Goal: Transaction & Acquisition: Subscribe to service/newsletter

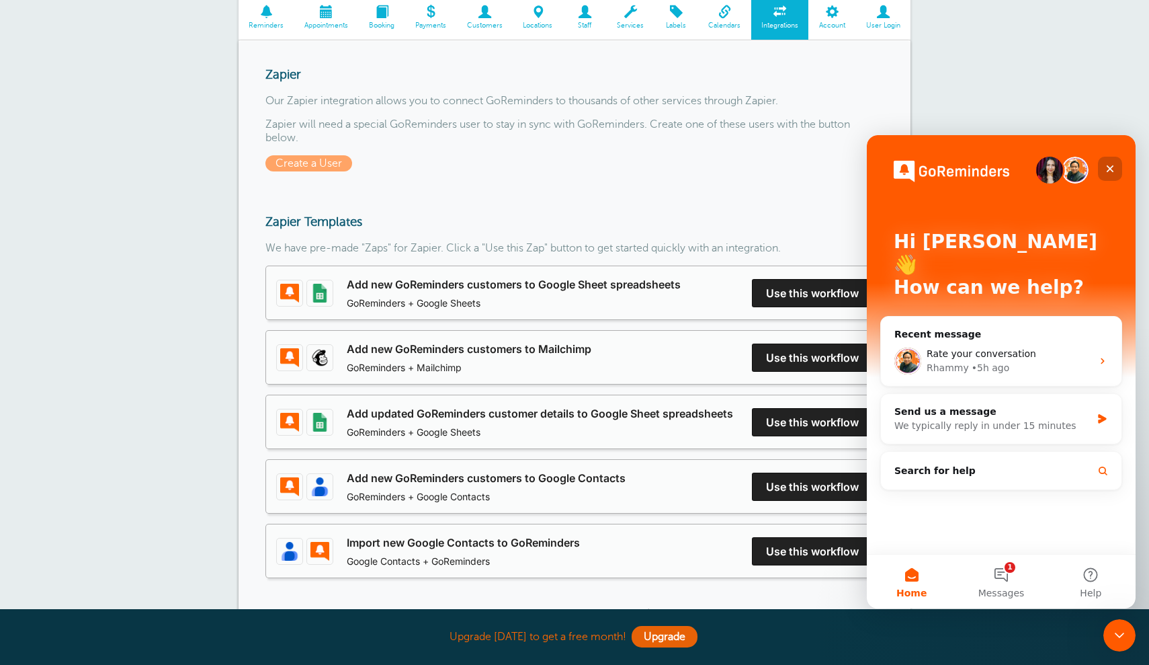
click at [1114, 167] on icon "Close" at bounding box center [1110, 168] width 11 height 11
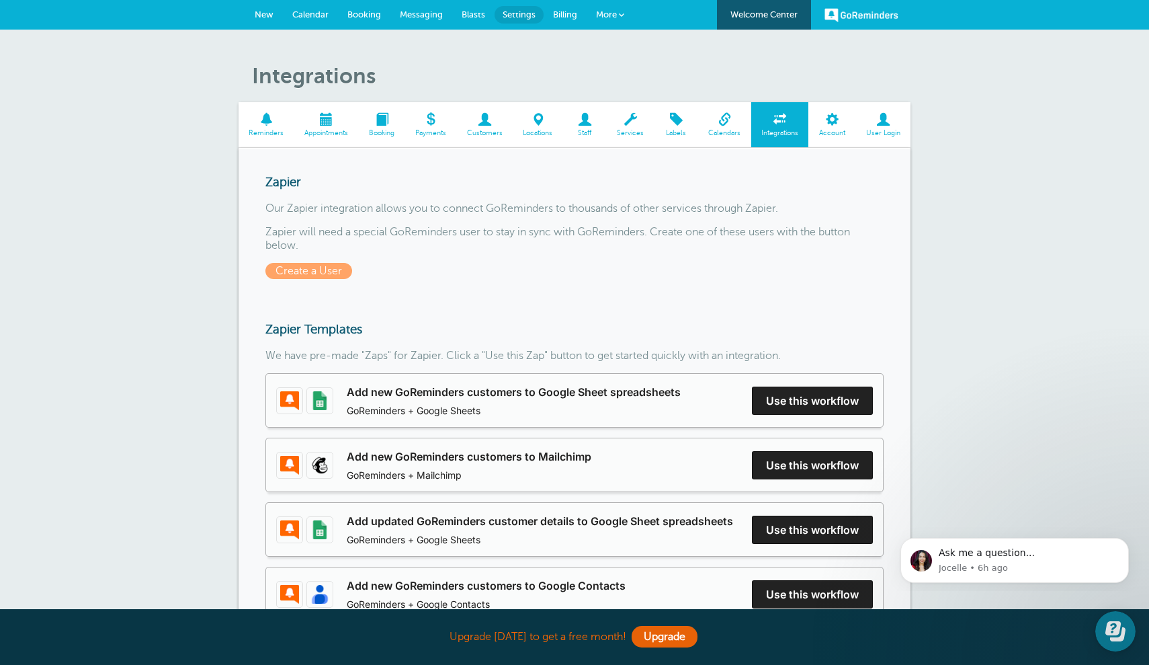
click at [517, 11] on span "Settings" at bounding box center [519, 14] width 33 height 10
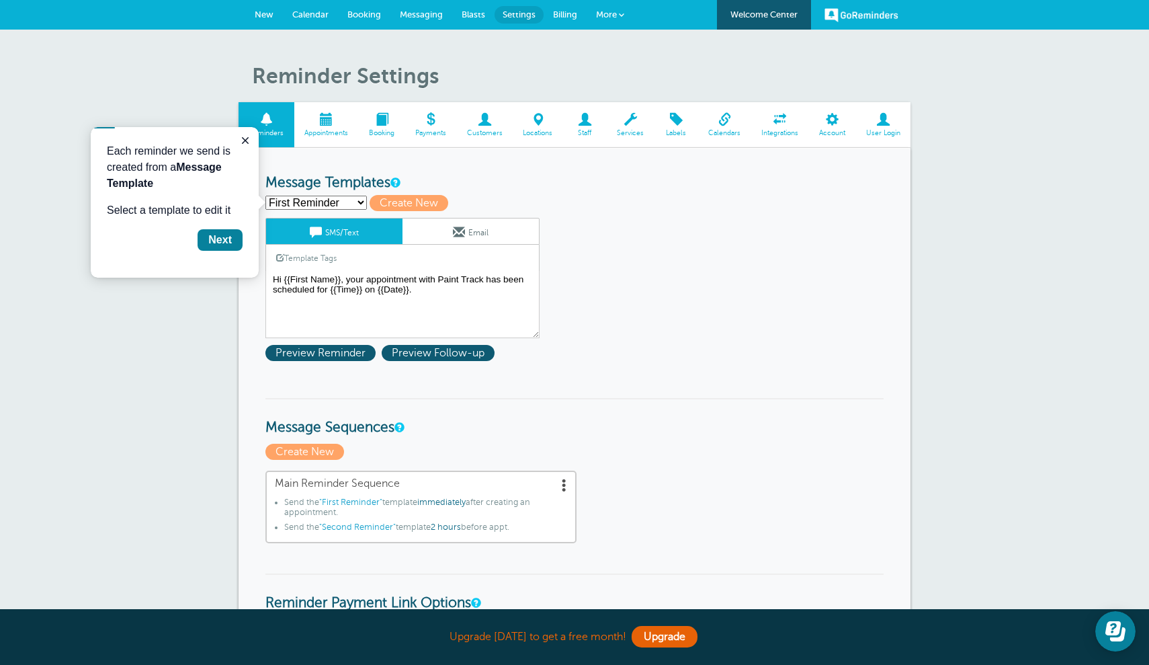
click at [477, 228] on link "Email" at bounding box center [471, 231] width 136 height 26
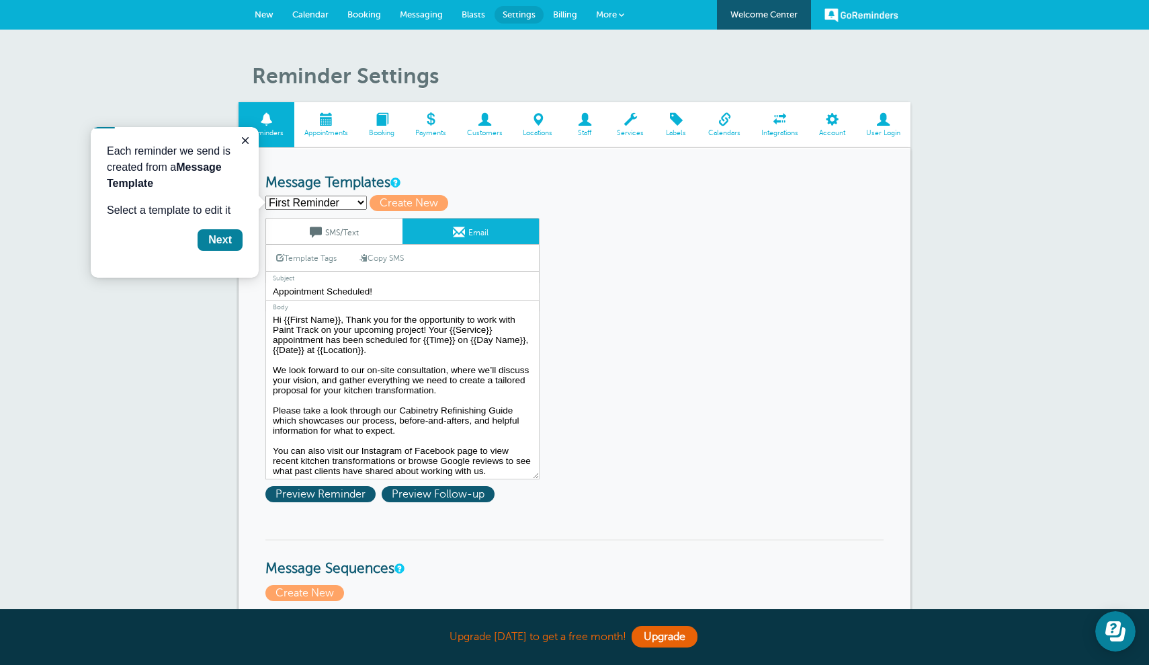
click at [329, 259] on link "Template Tags" at bounding box center [306, 258] width 81 height 26
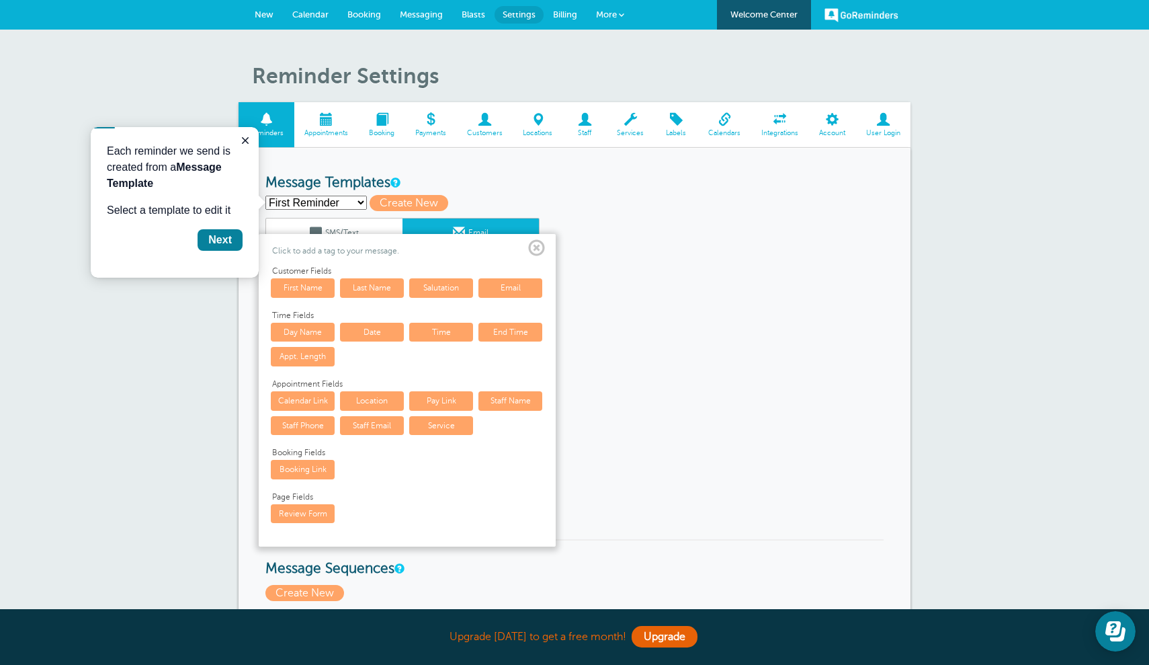
click at [542, 248] on span at bounding box center [536, 248] width 17 height 17
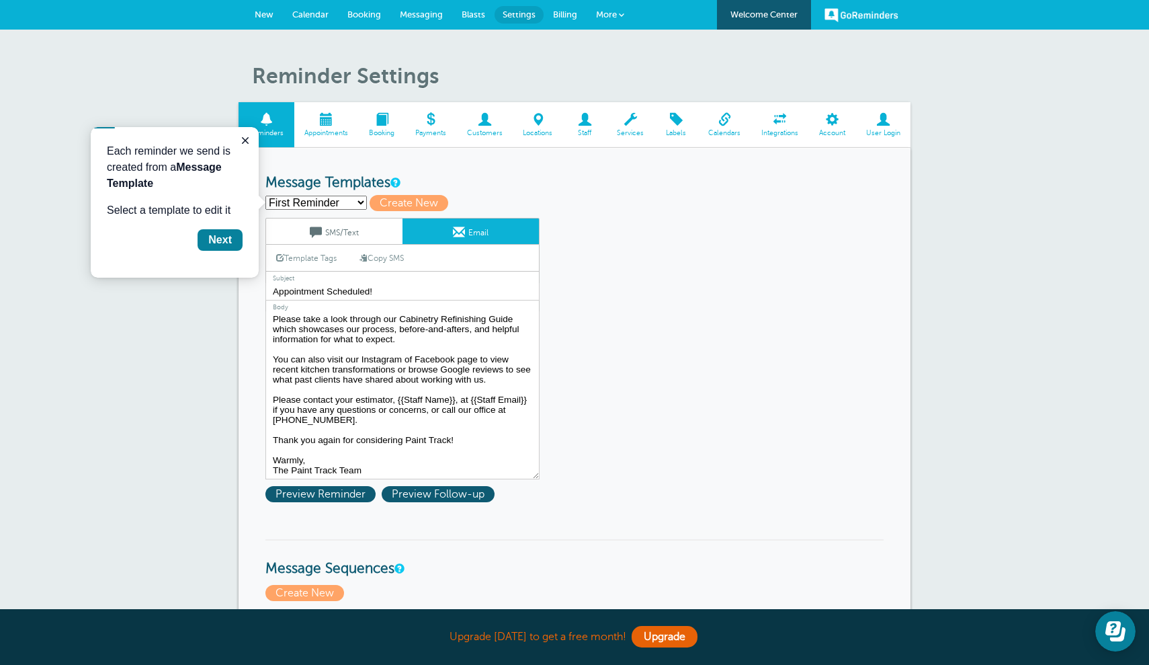
scroll to position [91, 0]
click at [431, 419] on textarea "Hi {{First Name}}, Thank you for the opportunity to work with Paint Track on yo…" at bounding box center [402, 395] width 274 height 168
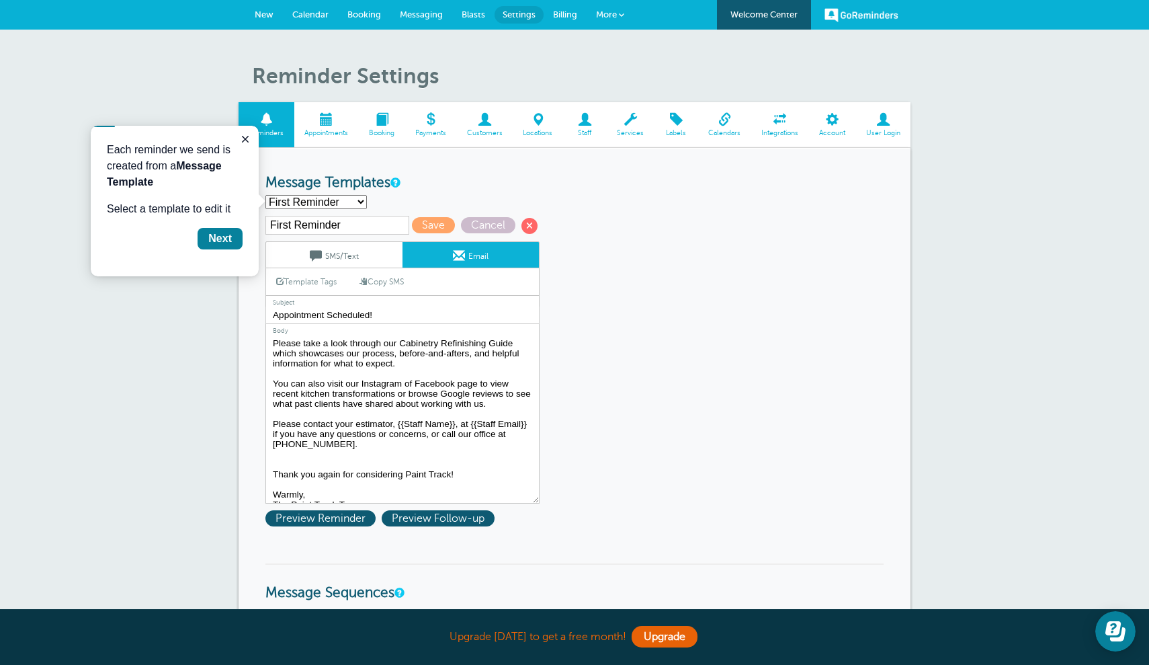
paste textarea "Paint Track Exterior Services Guide Paint Track Interior Services Guide Paint T…"
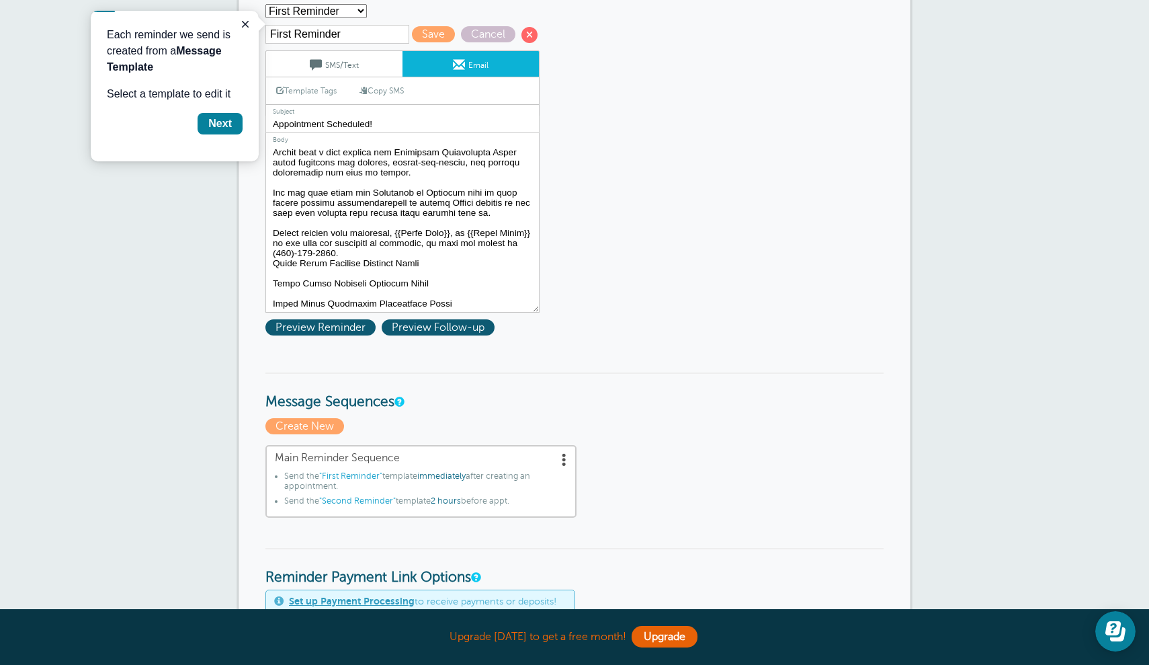
scroll to position [193, 0]
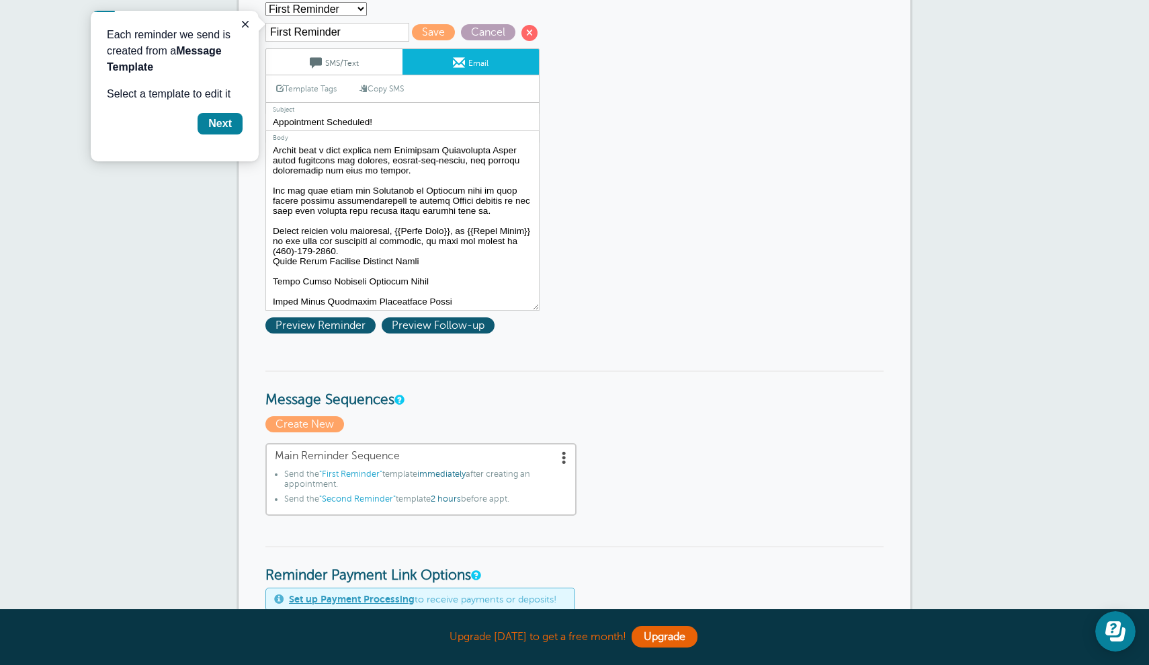
click at [471, 30] on span "Cancel" at bounding box center [488, 32] width 54 height 16
type textarea "Hi {{First Name}}, Thank you for the opportunity to work with Paint Track on yo…"
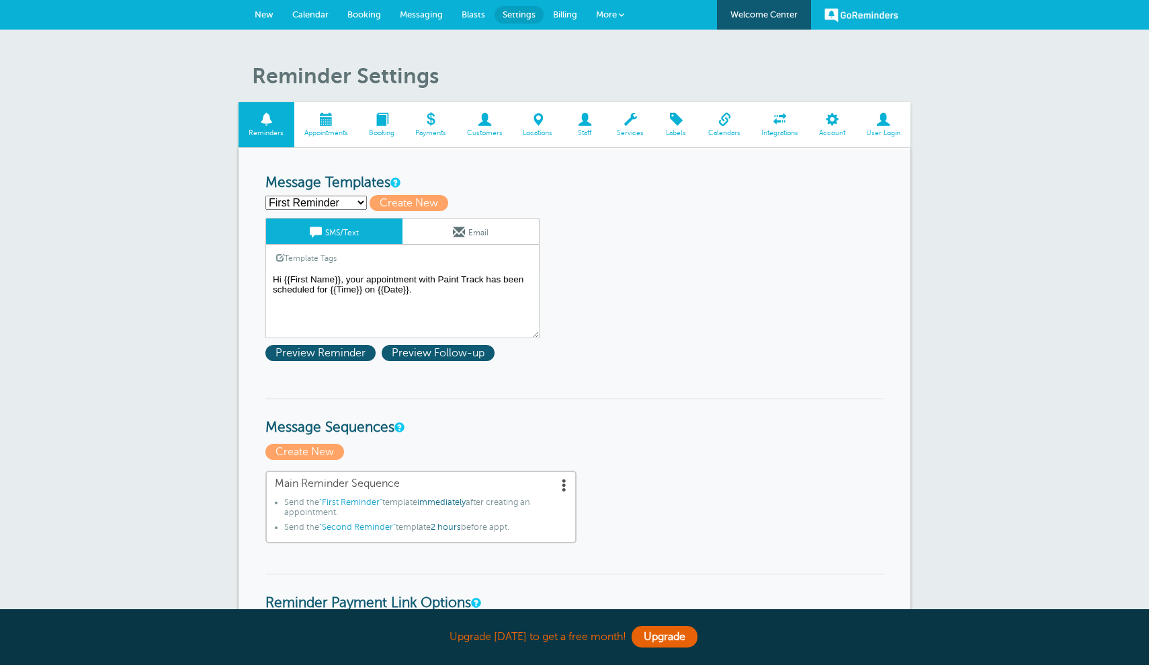
click at [482, 229] on link "Email" at bounding box center [471, 231] width 136 height 26
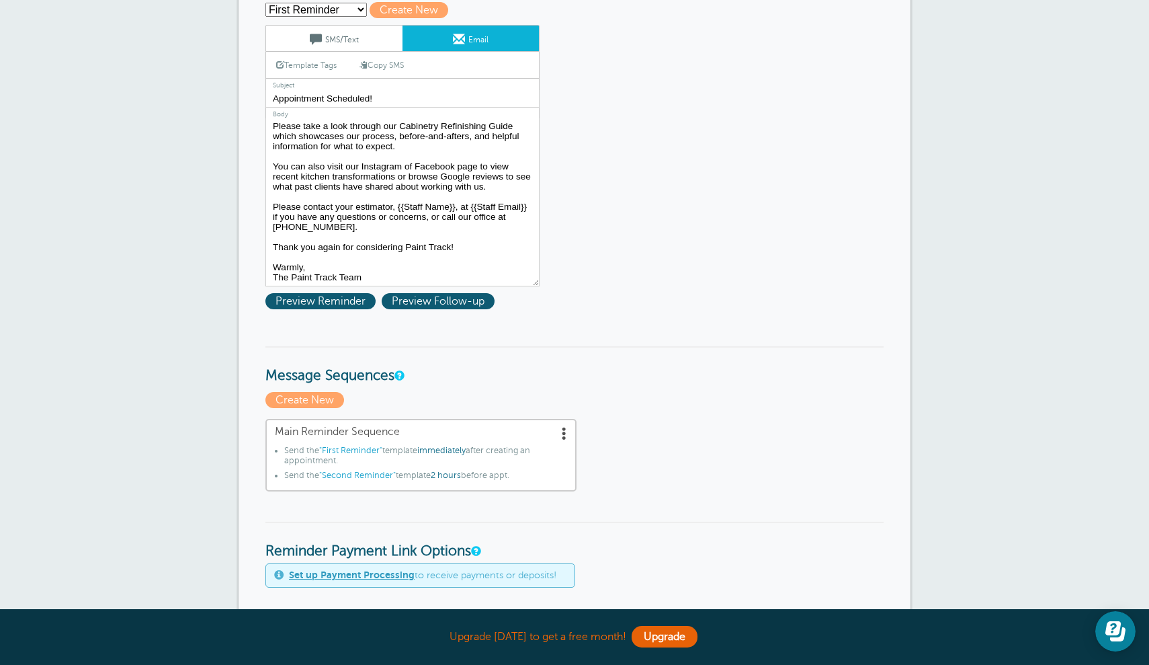
scroll to position [91, 0]
click at [380, 222] on textarea "Hi {{First Name}}, Thank you for the opportunity to work with Paint Track on yo…" at bounding box center [402, 202] width 274 height 168
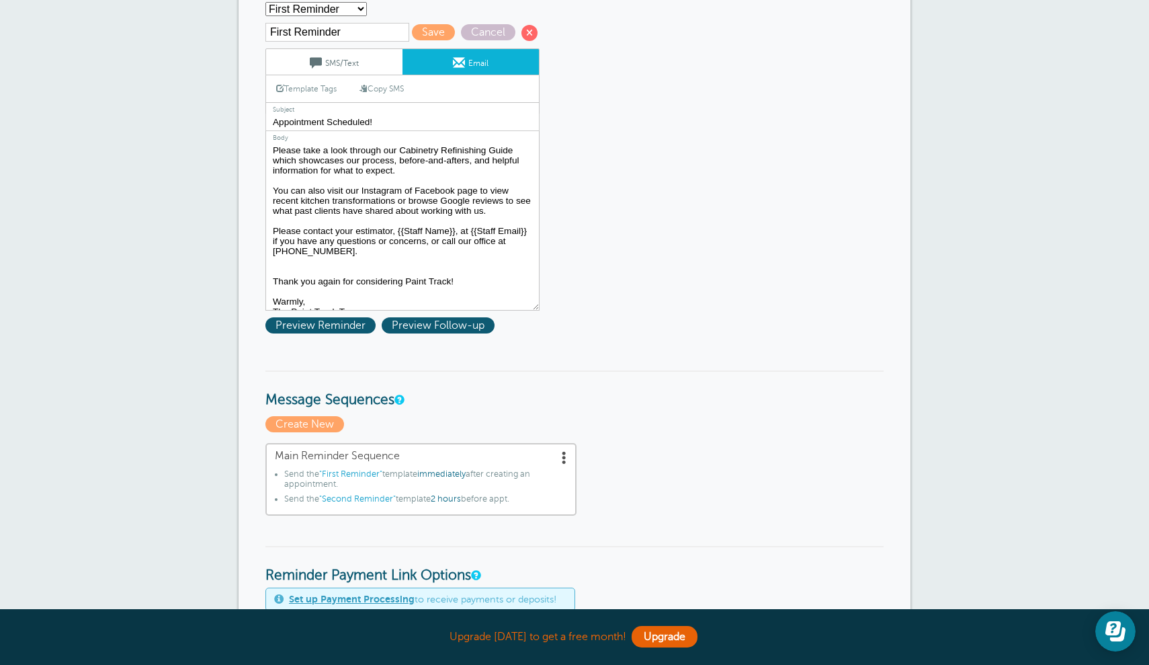
paste textarea "Paint Track Exterior Services Guide Paint Track Interior Services Guide Paint T…"
click at [521, 30] on span at bounding box center [529, 33] width 16 height 16
click at [470, 30] on span "Cancel" at bounding box center [488, 32] width 54 height 16
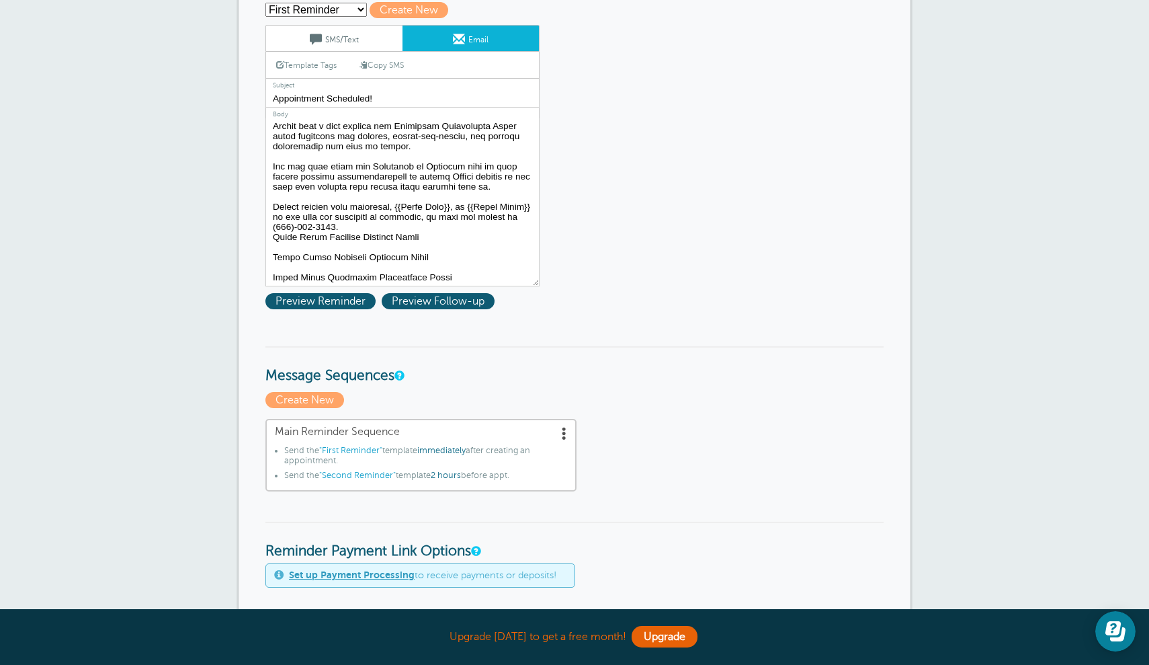
type textarea "Hi {{First Name}}, Thank you for the opportunity to work with Paint Track on yo…"
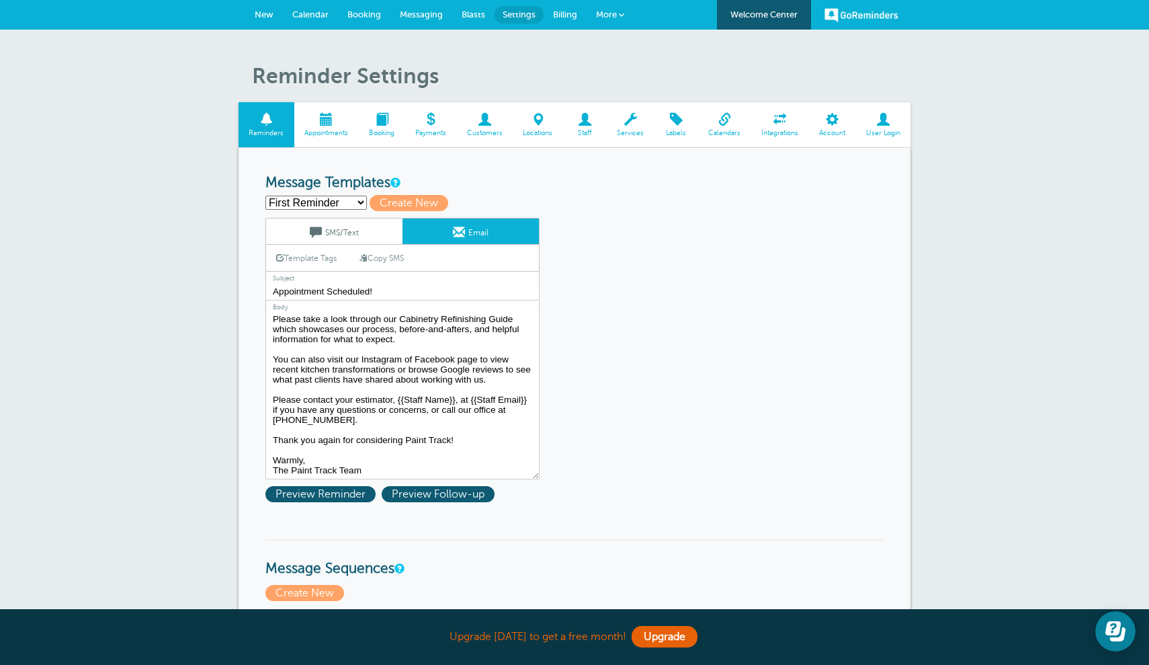
scroll to position [0, 0]
click at [318, 257] on link "Template Tags" at bounding box center [306, 258] width 81 height 26
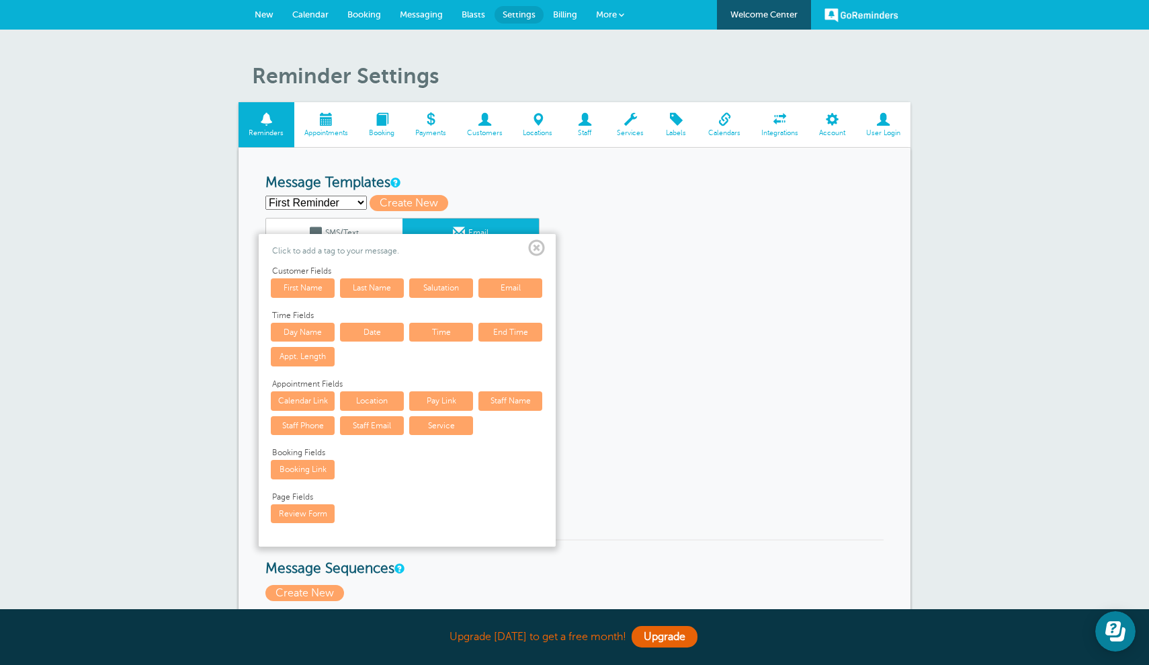
click at [538, 247] on span at bounding box center [536, 248] width 17 height 17
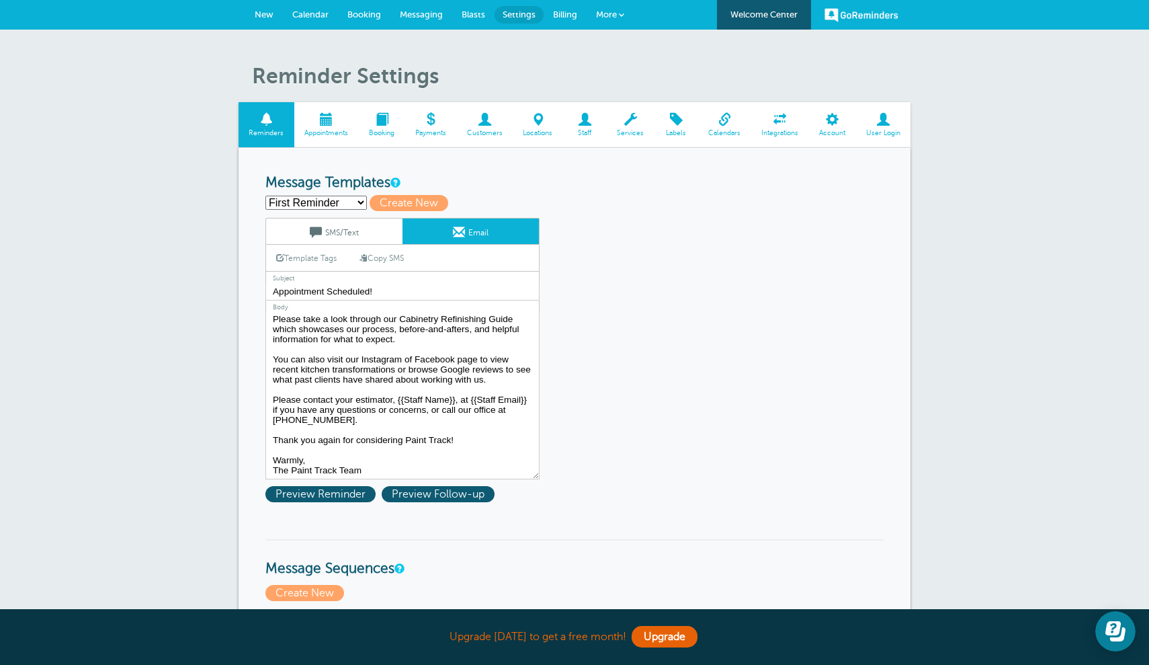
click at [632, 130] on span "Services" at bounding box center [631, 133] width 34 height 8
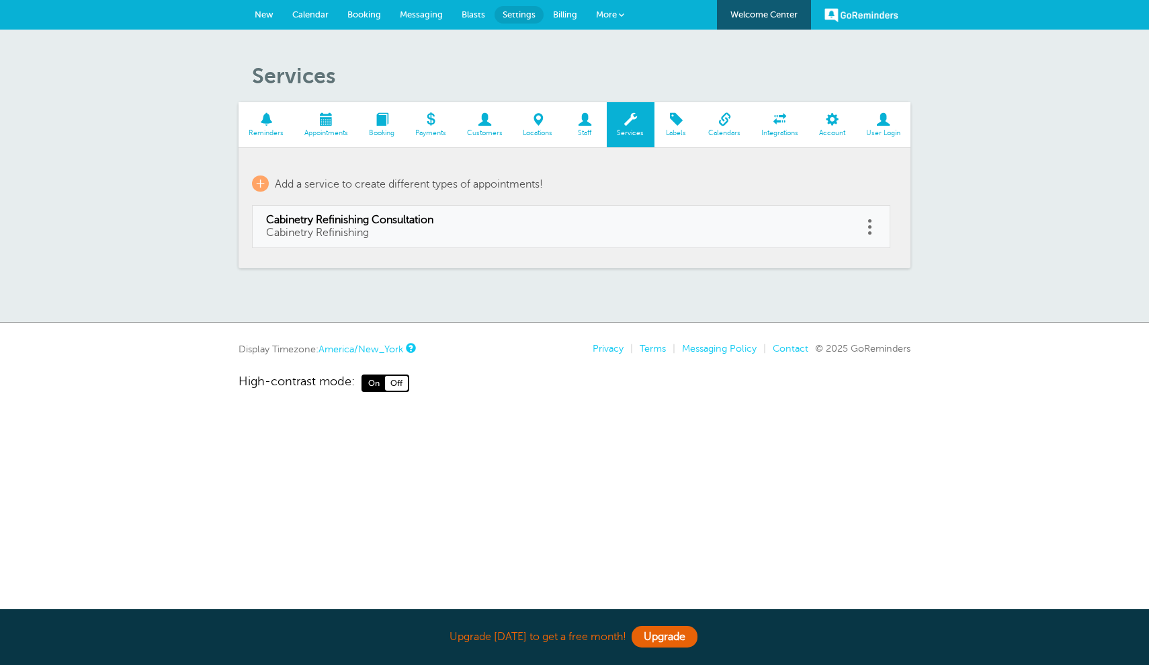
click at [571, 228] on link "Cabinetry Refinishing Consultation Cabinetry Refinishing" at bounding box center [557, 227] width 583 height 26
type input "Cabinetry Refinishing Consultation"
type input "Cabinetry Refinishing"
select select "30"
checkbox input "false"
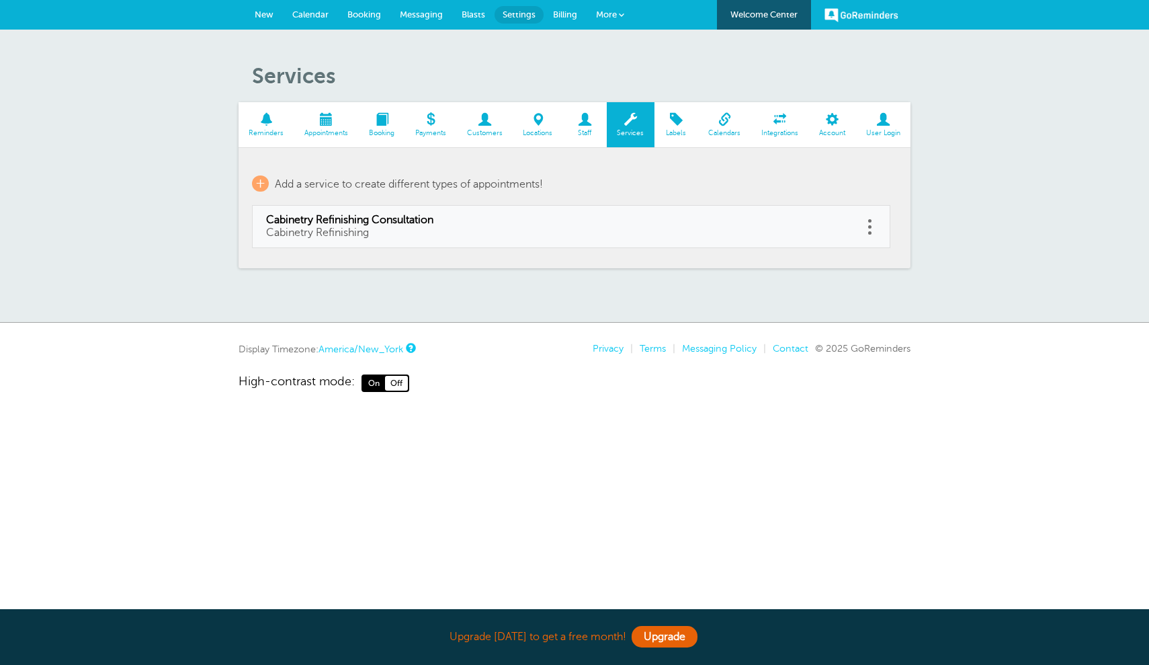
select select "30"
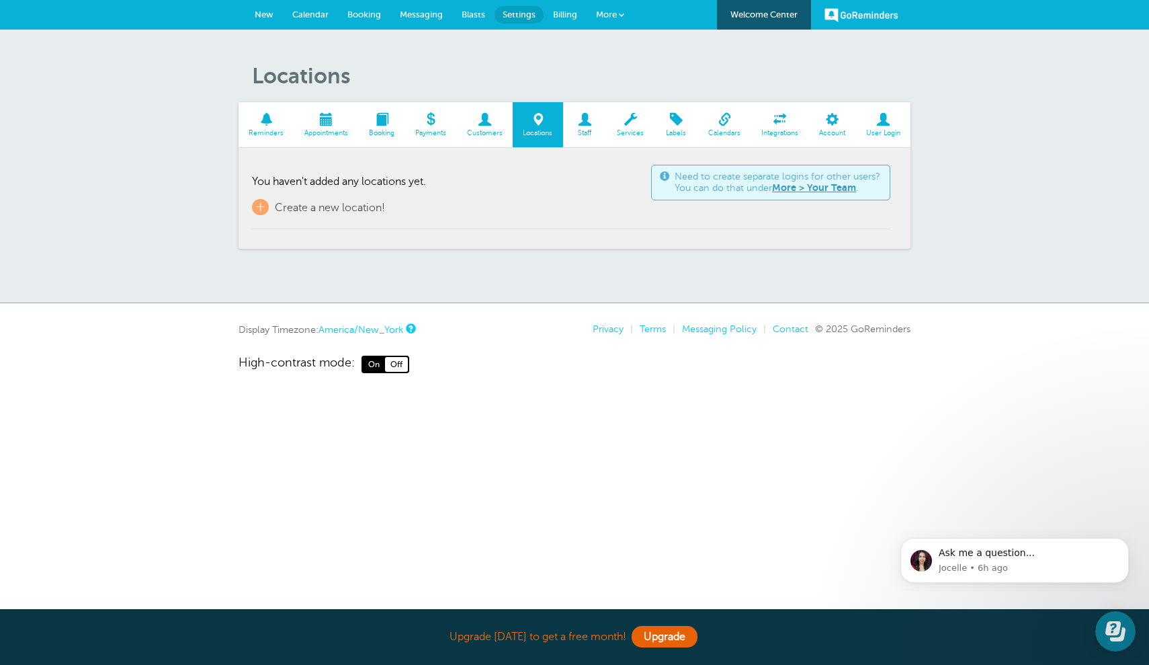
click at [321, 120] on span at bounding box center [326, 119] width 65 height 13
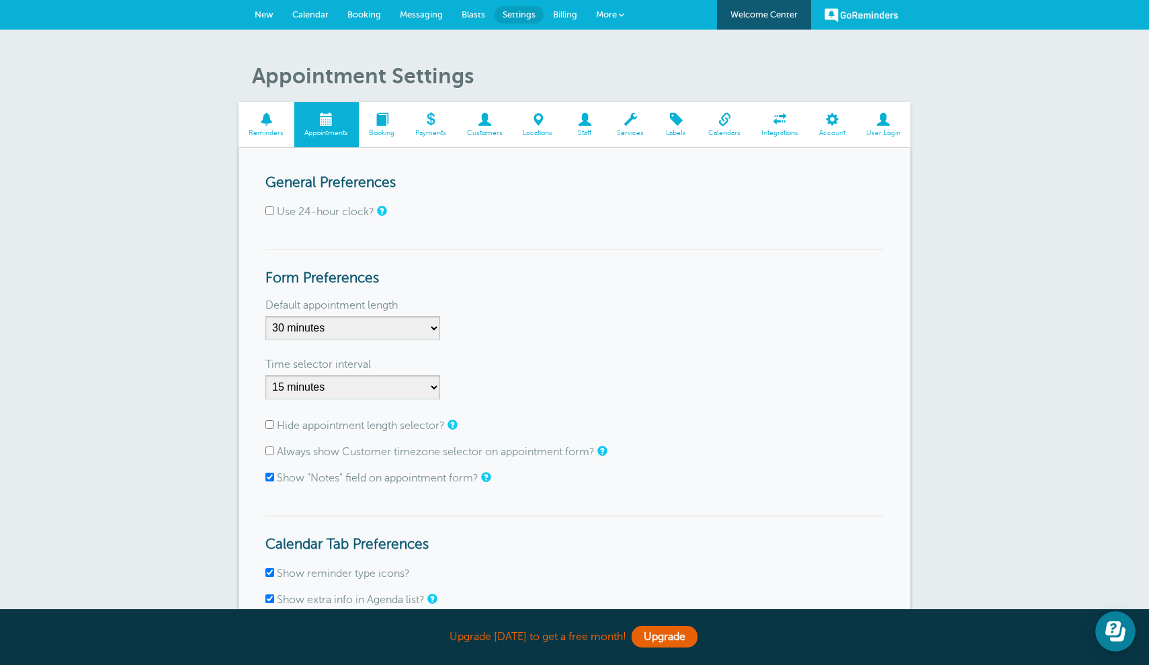
click at [371, 9] on link "Booking" at bounding box center [364, 15] width 52 height 30
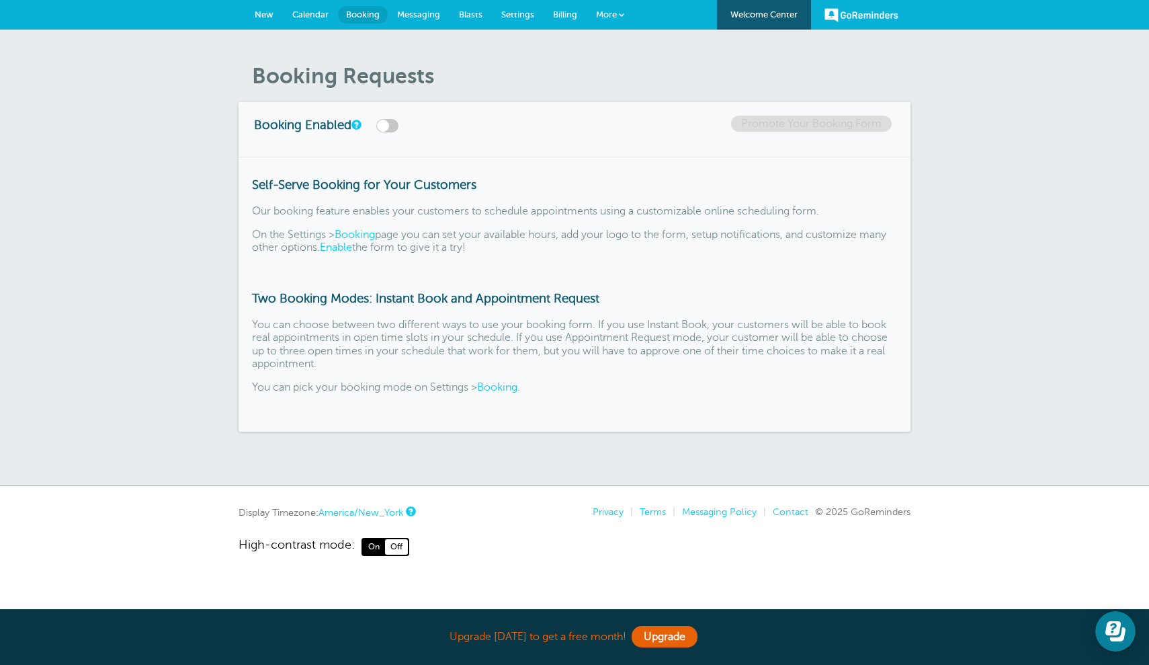
click at [479, 13] on span "Blasts" at bounding box center [471, 14] width 24 height 10
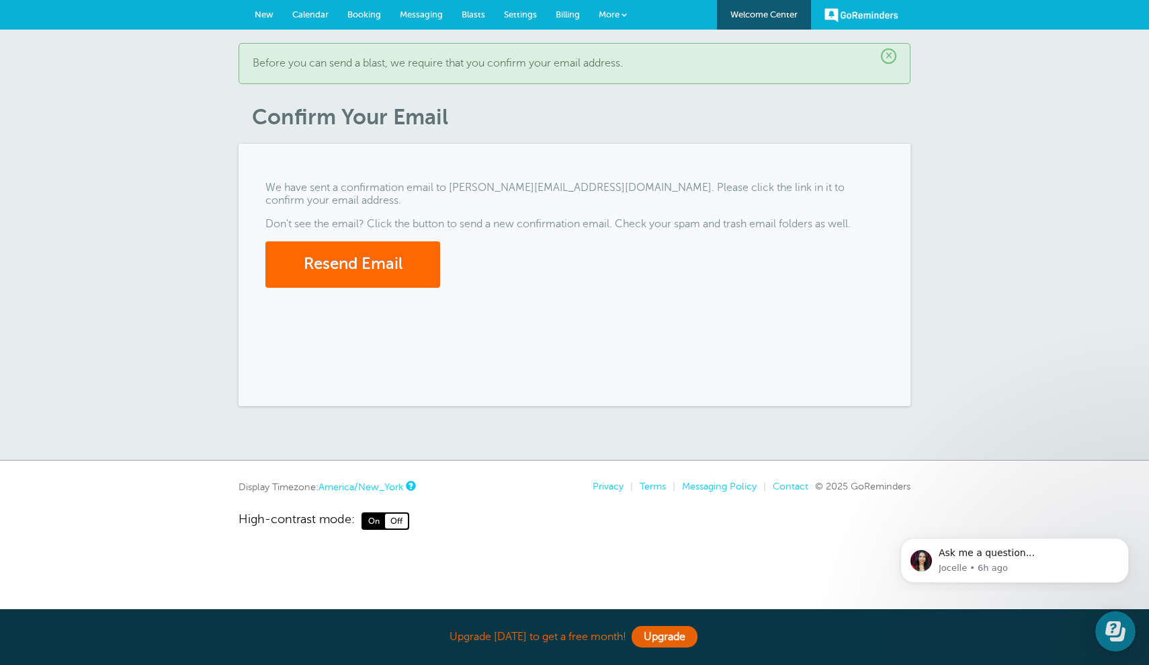
click at [613, 13] on span "More" at bounding box center [609, 14] width 21 height 10
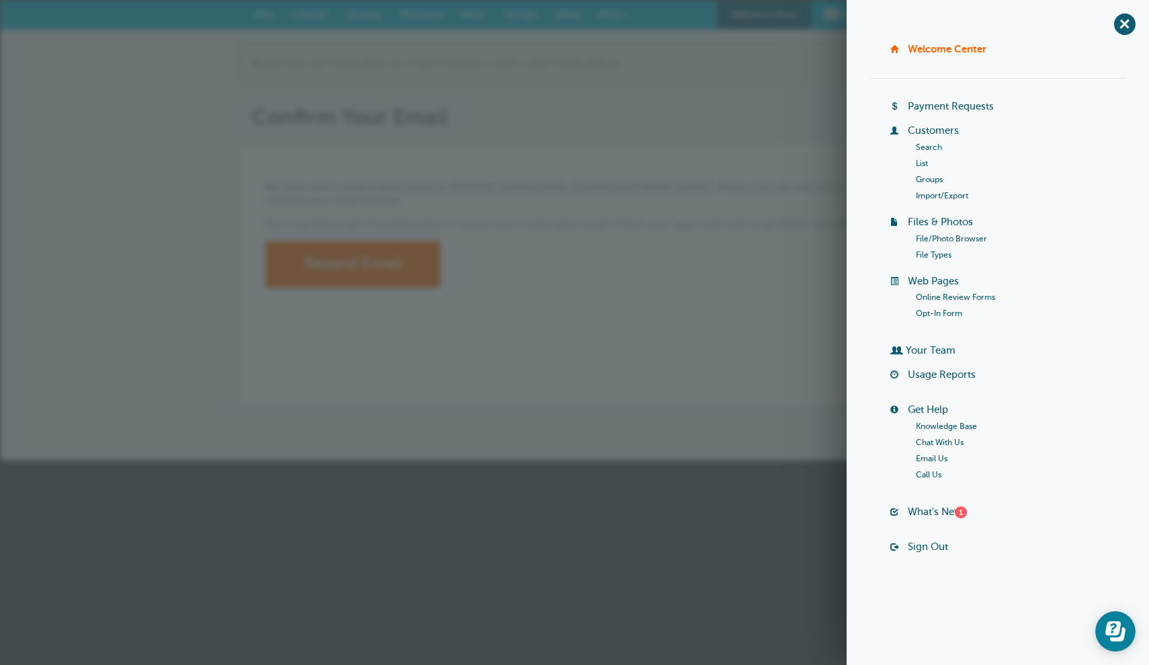
click at [935, 241] on link "File/Photo Browser" at bounding box center [951, 238] width 71 height 9
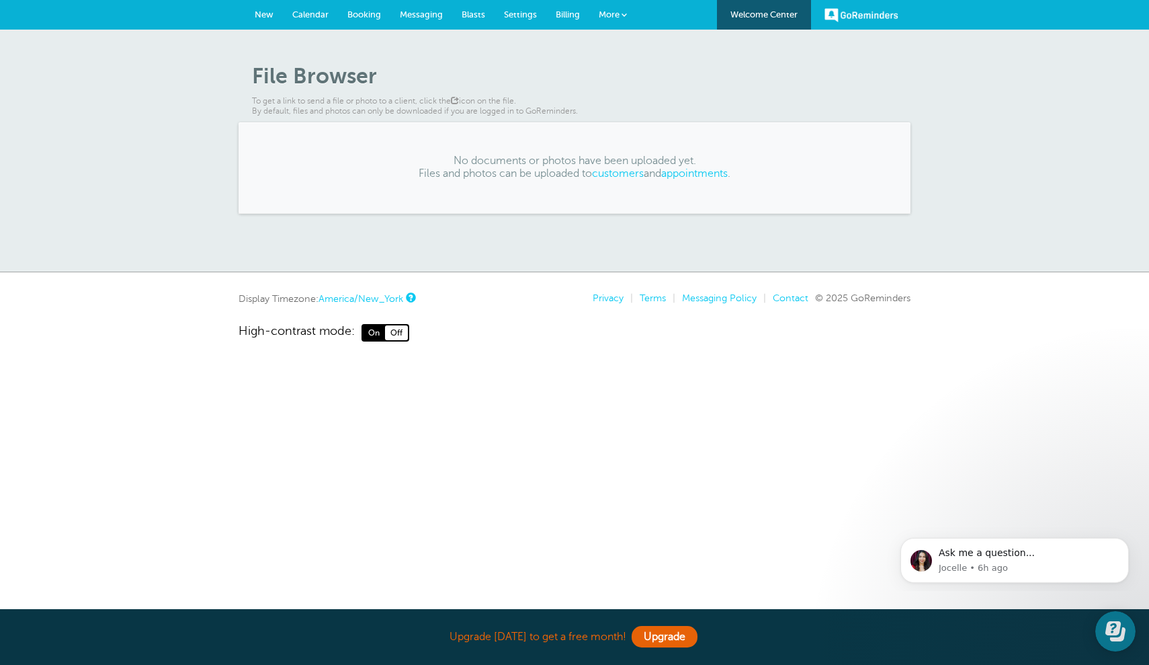
click at [714, 172] on link "appointments" at bounding box center [694, 173] width 67 height 12
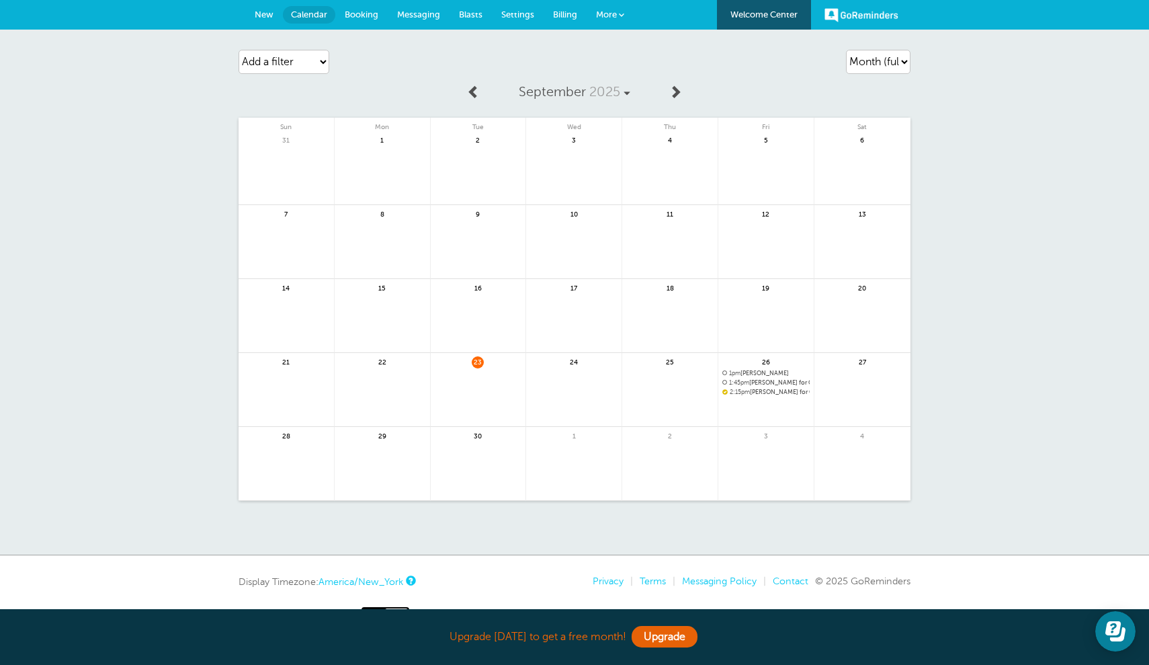
click at [608, 11] on span "More" at bounding box center [606, 14] width 21 height 10
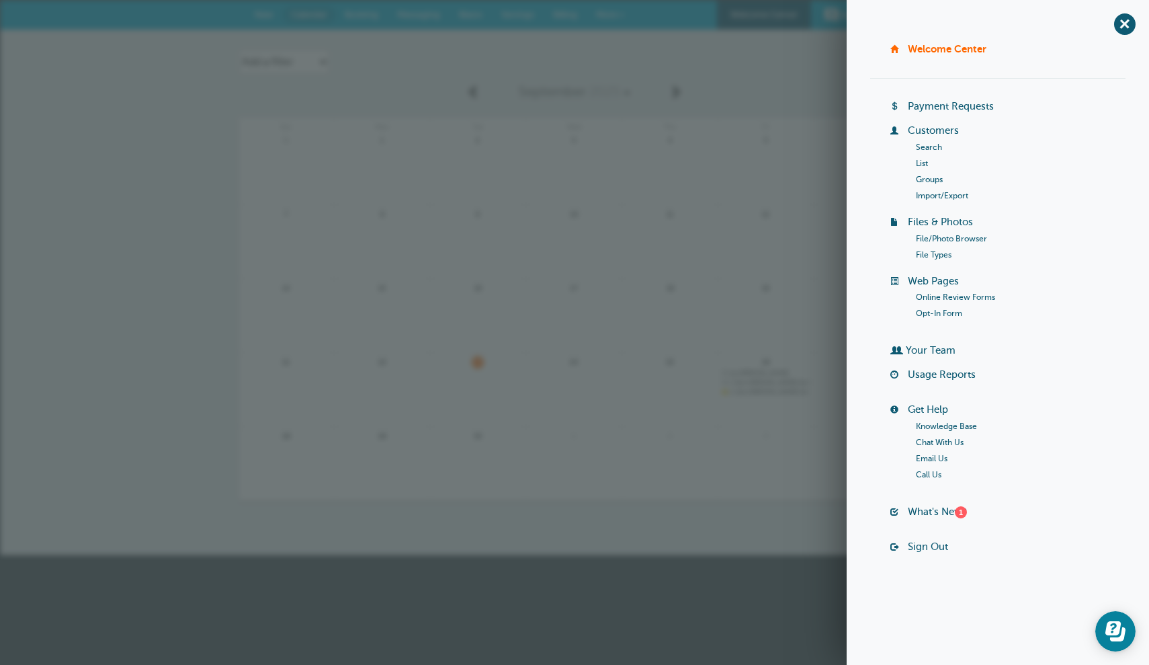
click at [943, 252] on link "File Types" at bounding box center [934, 254] width 36 height 9
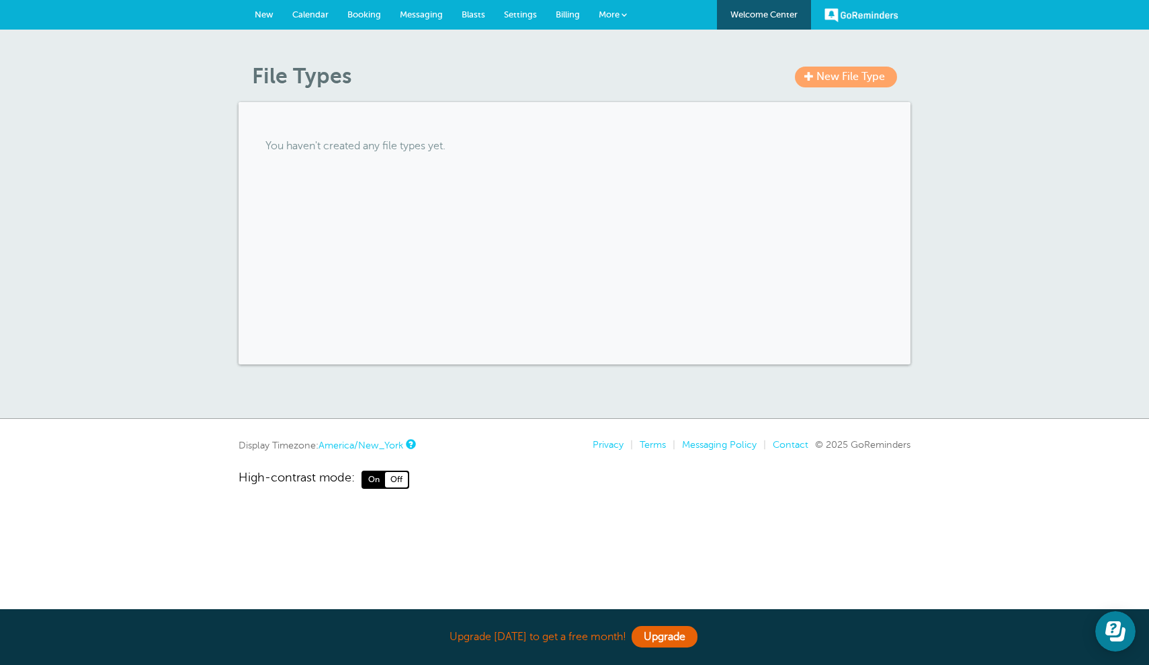
click at [884, 83] on link "New File Type" at bounding box center [846, 77] width 102 height 21
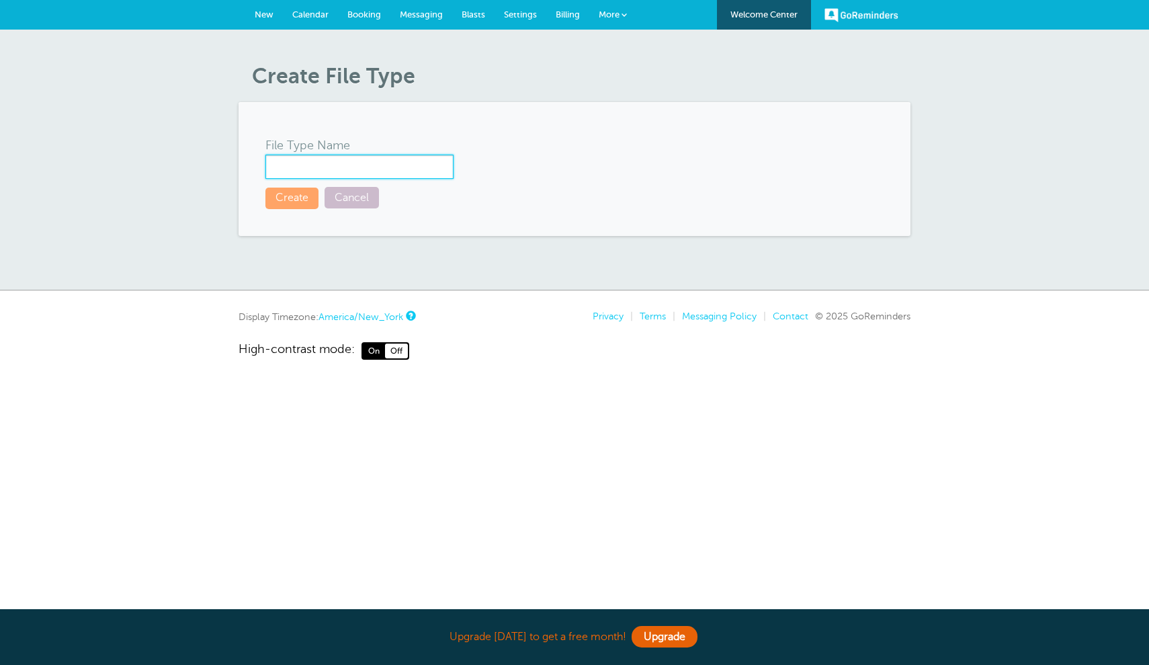
click at [402, 161] on input "File Type Name" at bounding box center [359, 167] width 188 height 24
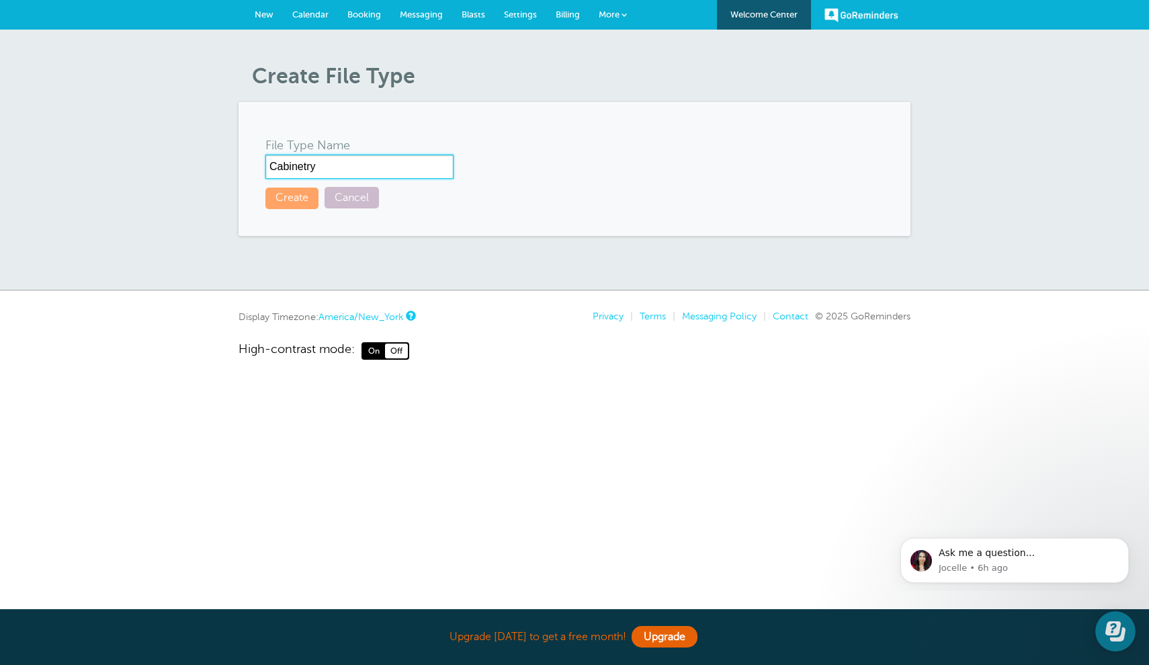
type input "Cabinetry"
click at [296, 202] on button "Create" at bounding box center [291, 197] width 53 height 21
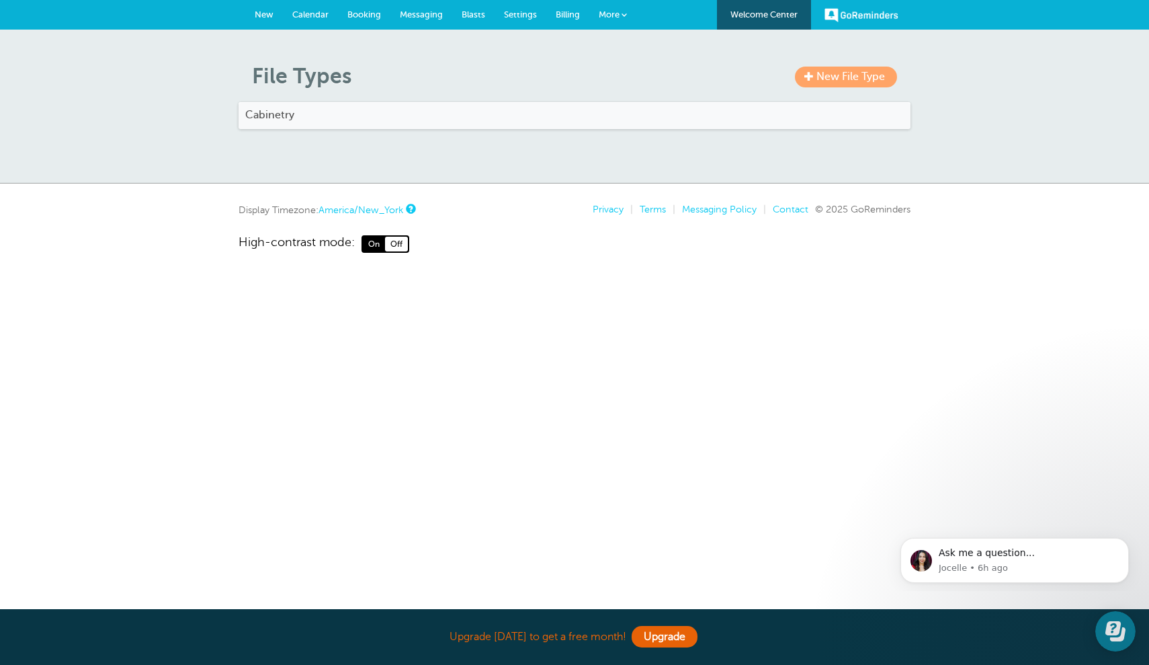
click at [613, 17] on span "More" at bounding box center [609, 14] width 21 height 10
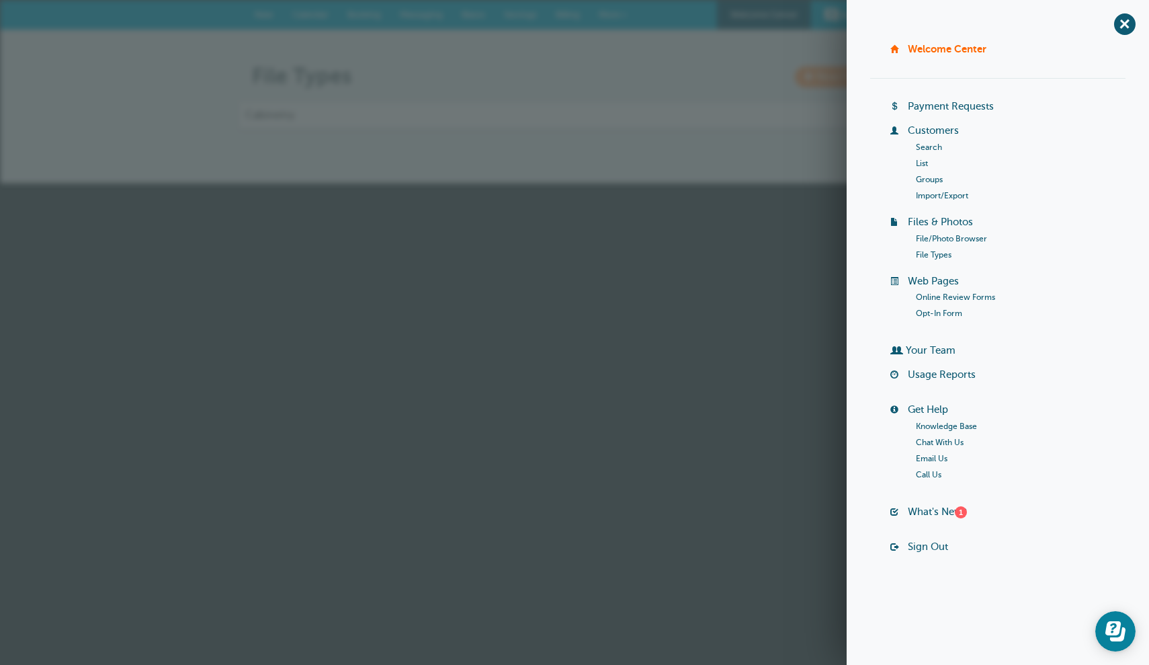
click at [603, 76] on h1 "File Types" at bounding box center [581, 76] width 659 height 26
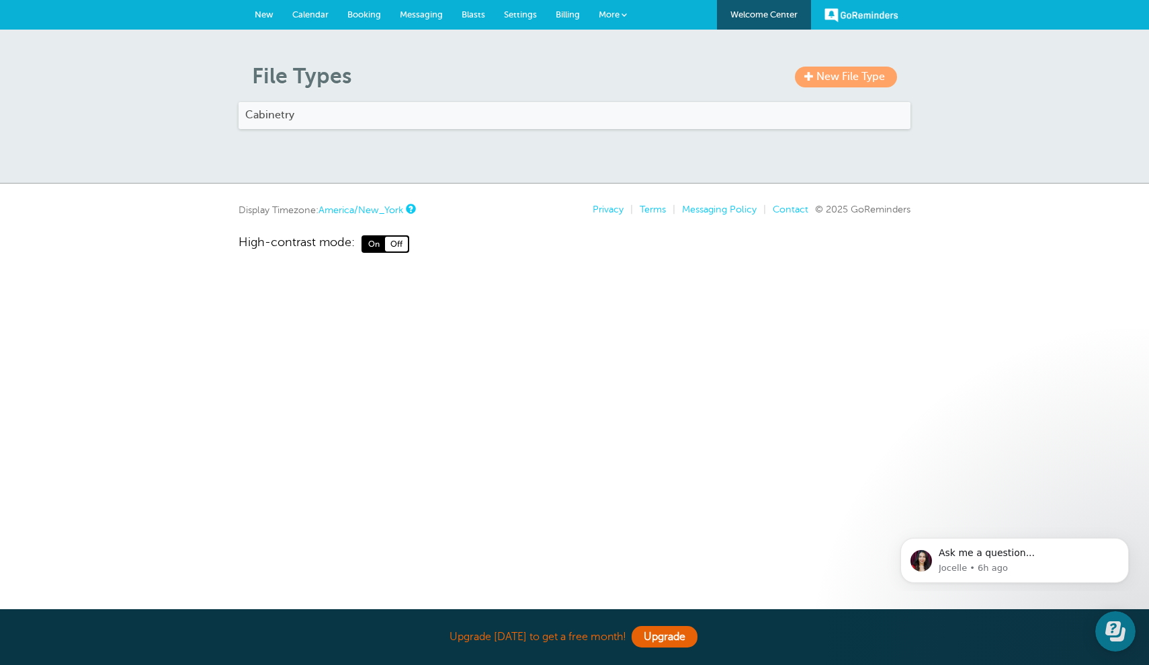
click at [507, 17] on span "Settings" at bounding box center [520, 14] width 33 height 10
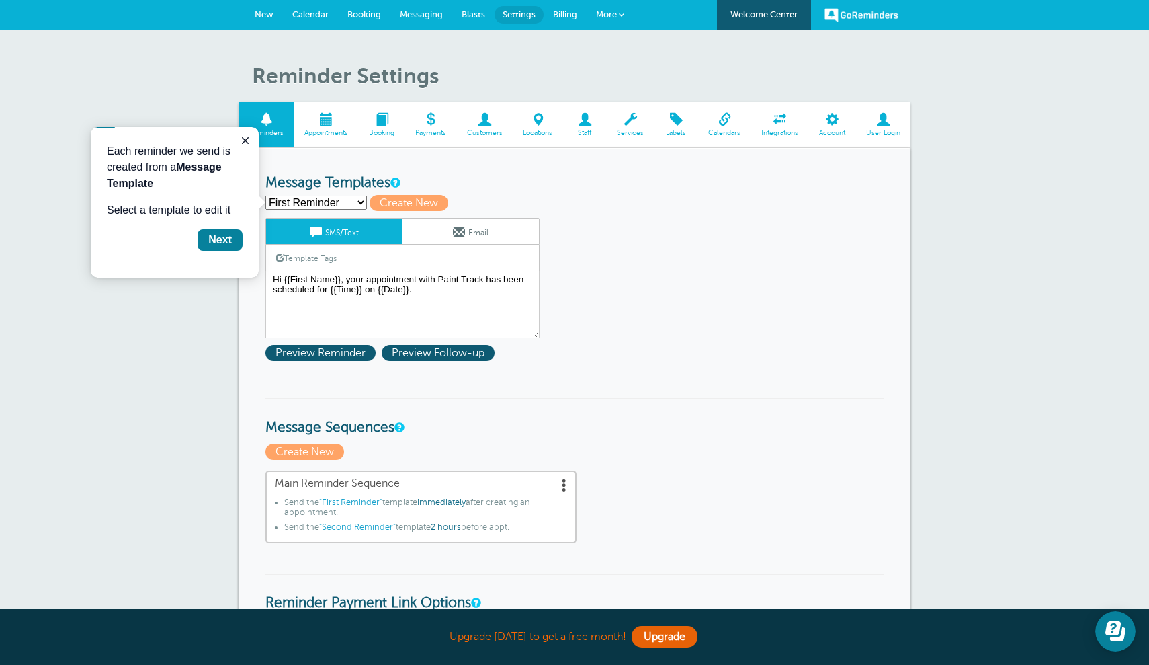
click at [450, 228] on link "Email" at bounding box center [471, 231] width 136 height 26
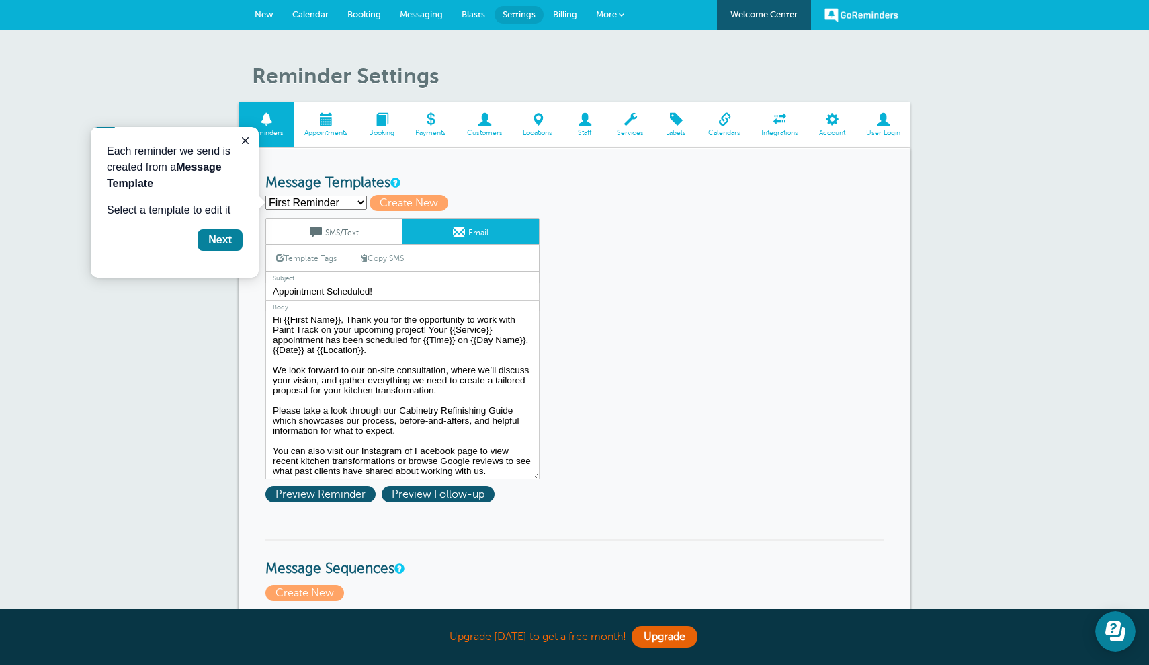
click at [322, 258] on link "Template Tags" at bounding box center [306, 258] width 81 height 26
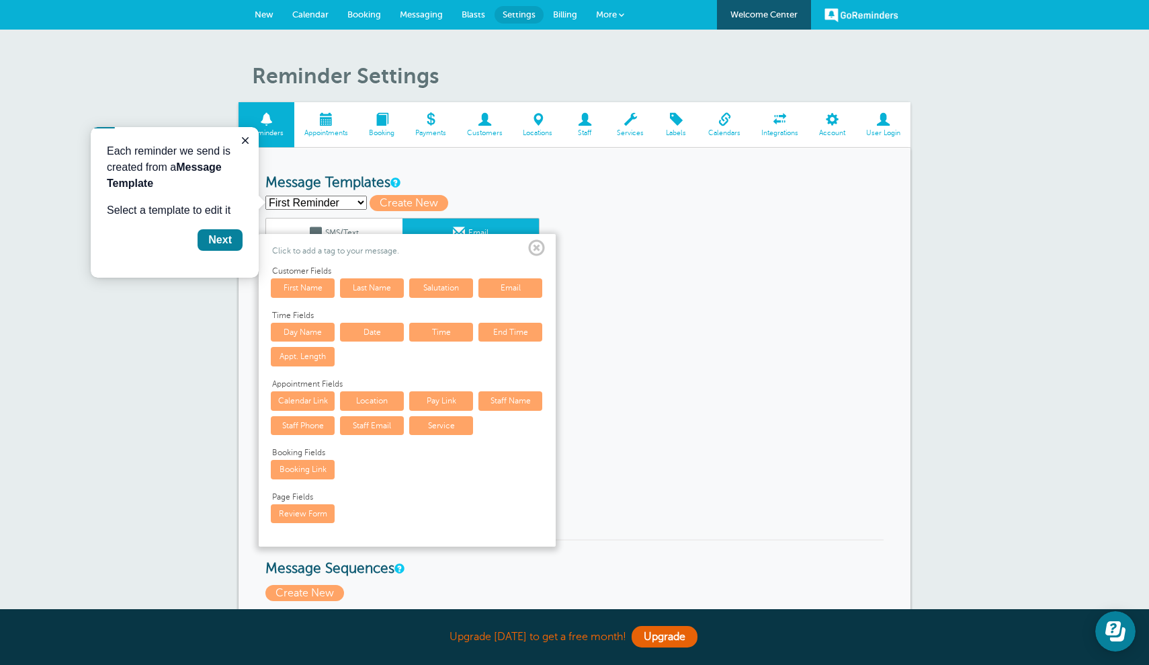
click at [534, 246] on span at bounding box center [536, 248] width 17 height 17
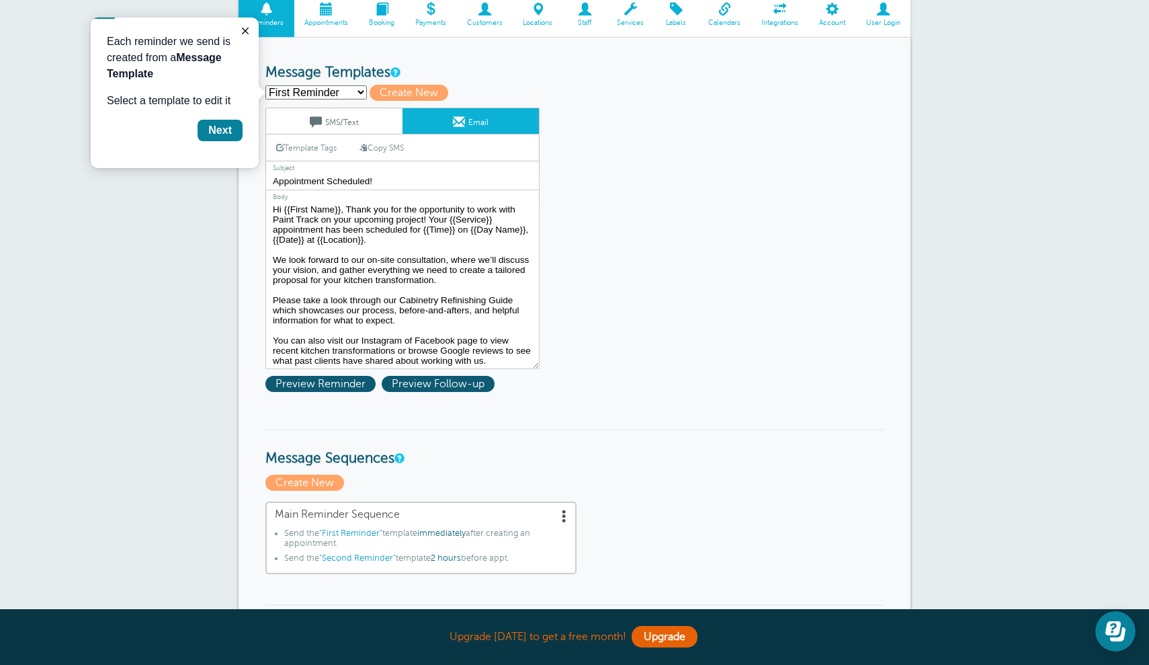
scroll to position [108, 0]
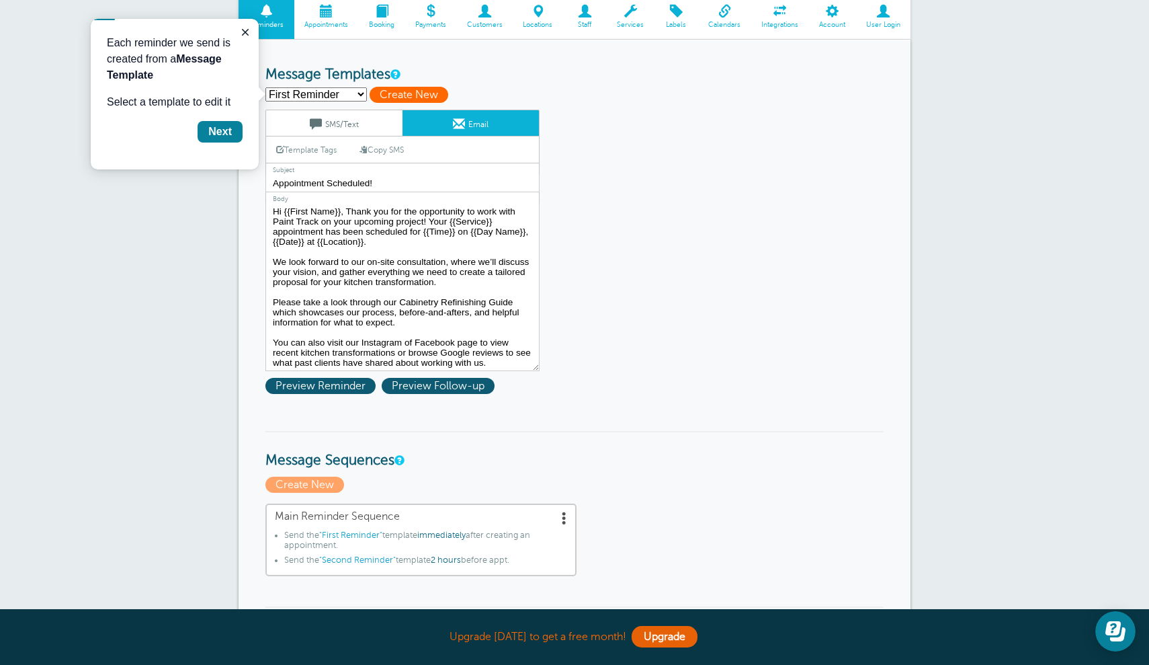
click at [413, 90] on span "Create New" at bounding box center [409, 95] width 79 height 16
select select
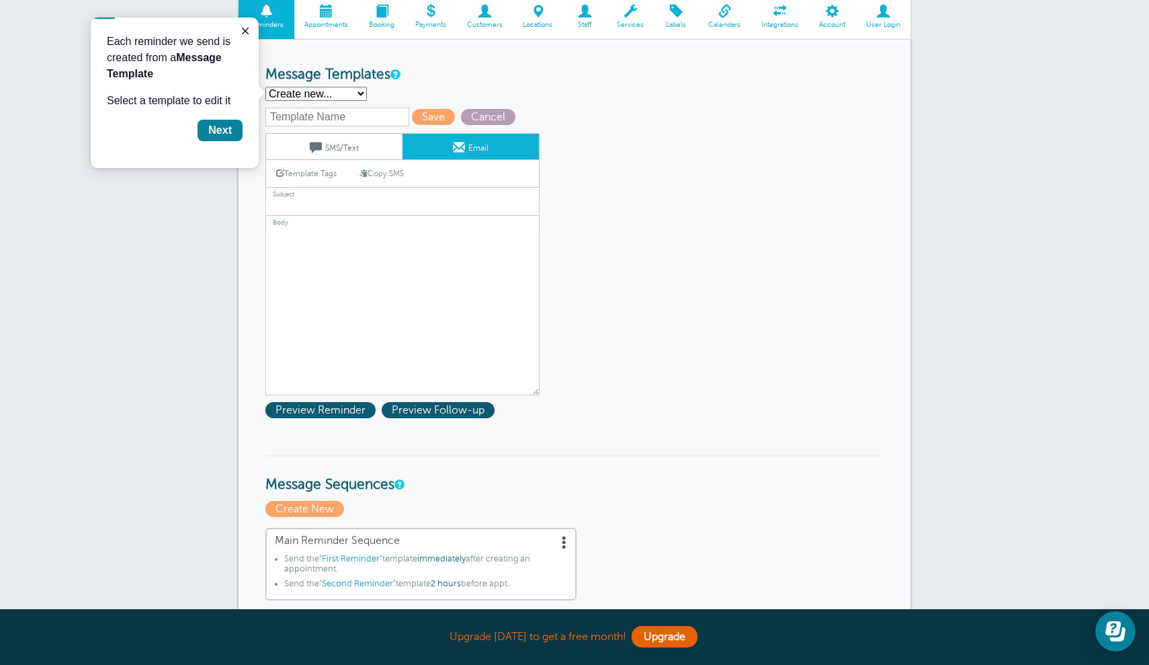
click at [482, 111] on span "Cancel" at bounding box center [488, 117] width 54 height 16
select select "162350"
type input "Appointment Scheduled!"
type textarea "Hi {{First Name}}, Thank you for the opportunity to work with Paint Track on yo…"
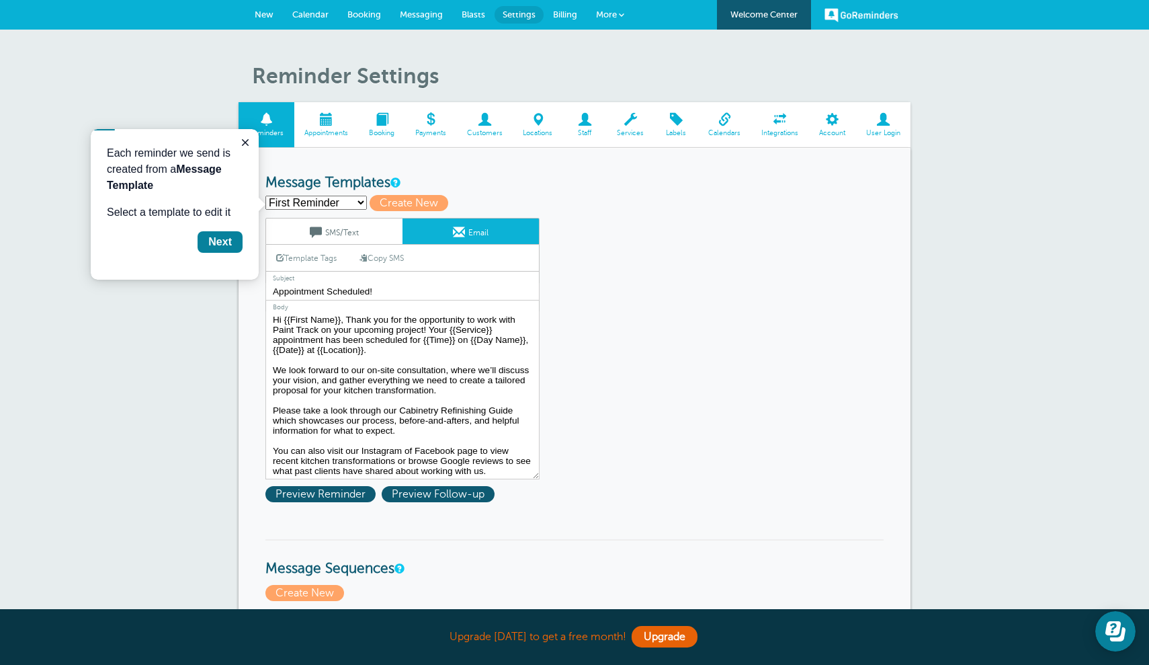
scroll to position [0, 0]
click at [518, 184] on h3 "Message Templates" at bounding box center [574, 183] width 618 height 17
click at [631, 121] on span at bounding box center [631, 119] width 48 height 13
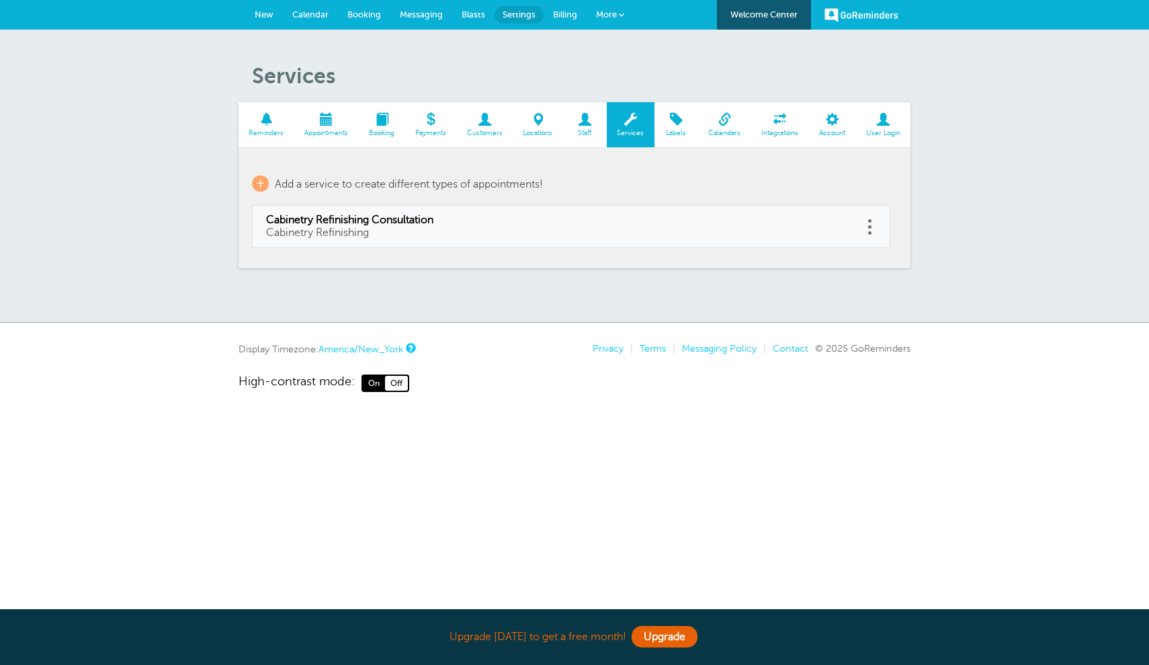
click at [868, 222] on link at bounding box center [869, 226] width 13 height 21
click at [857, 194] on link "Edit" at bounding box center [855, 193] width 40 height 25
type input "Cabinetry Refinishing Consultation"
type input "Cabinetry Refinishing"
select select "30"
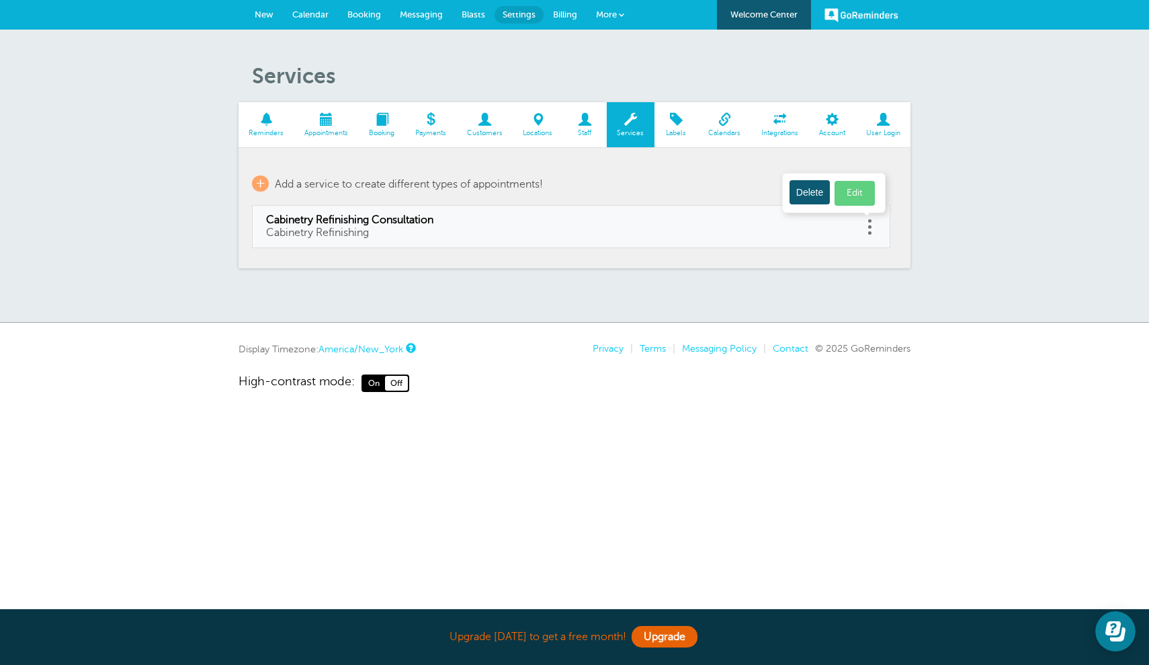
checkbox input "false"
select select "30"
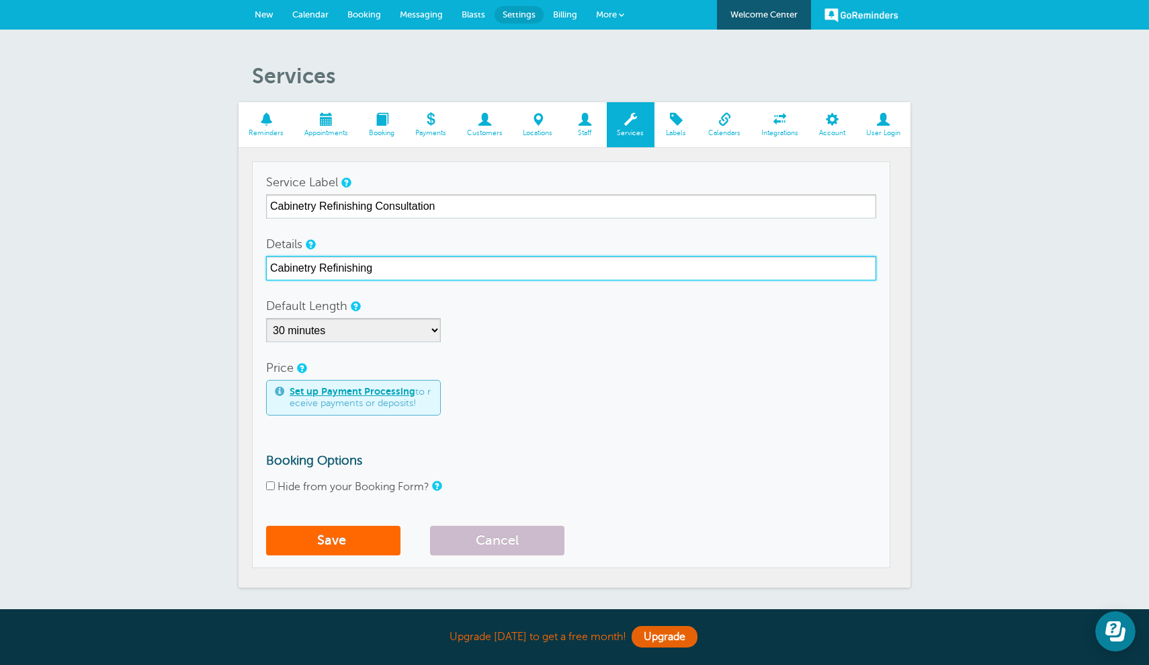
click at [413, 267] on input "Cabinetry Refinishing" at bounding box center [571, 268] width 610 height 24
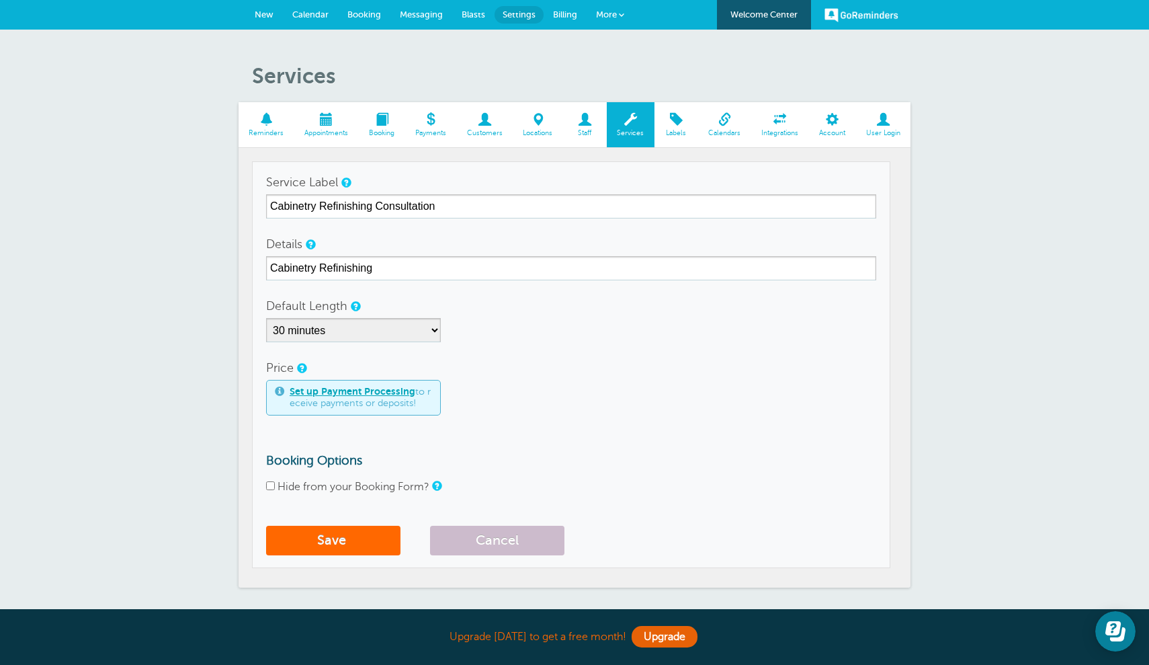
click at [732, 114] on span at bounding box center [724, 119] width 53 height 13
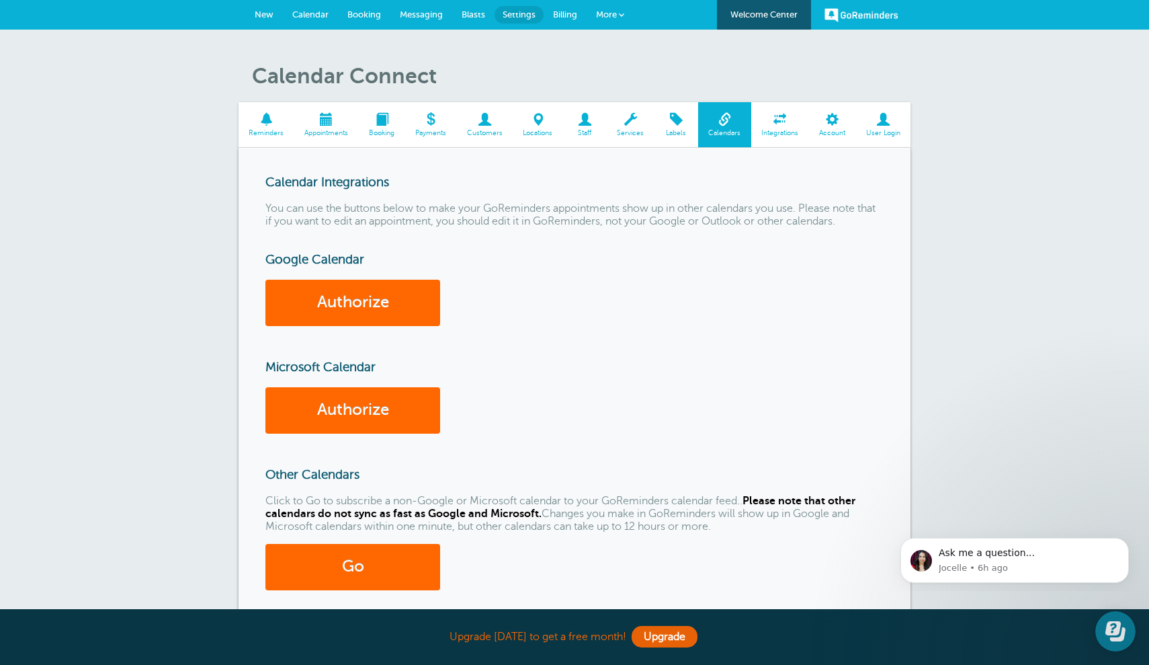
click at [882, 124] on span at bounding box center [882, 119] width 55 height 13
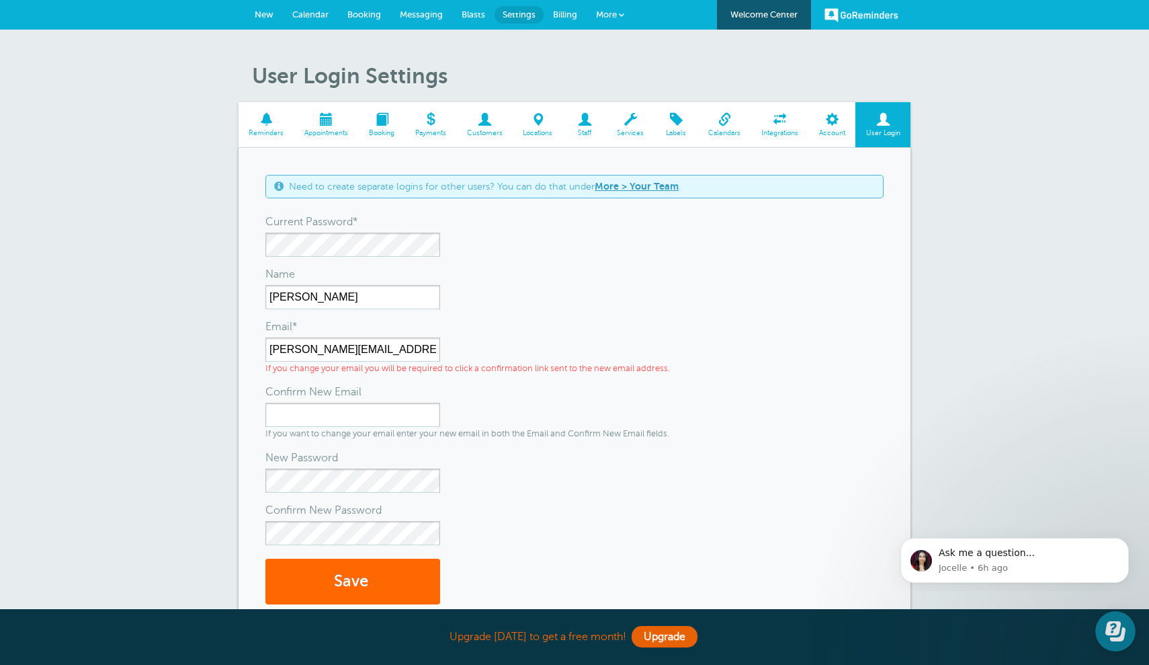
click at [571, 15] on span "Billing" at bounding box center [565, 14] width 24 height 10
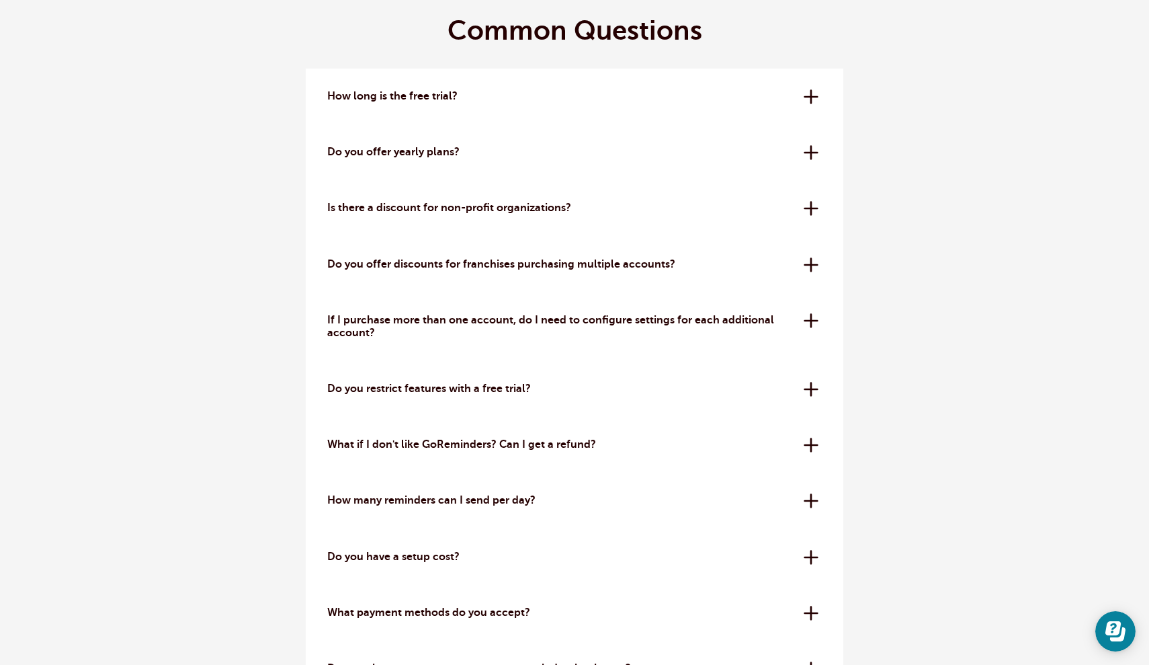
scroll to position [3934, 0]
click at [460, 152] on p "Do you offer yearly plans?" at bounding box center [560, 150] width 466 height 13
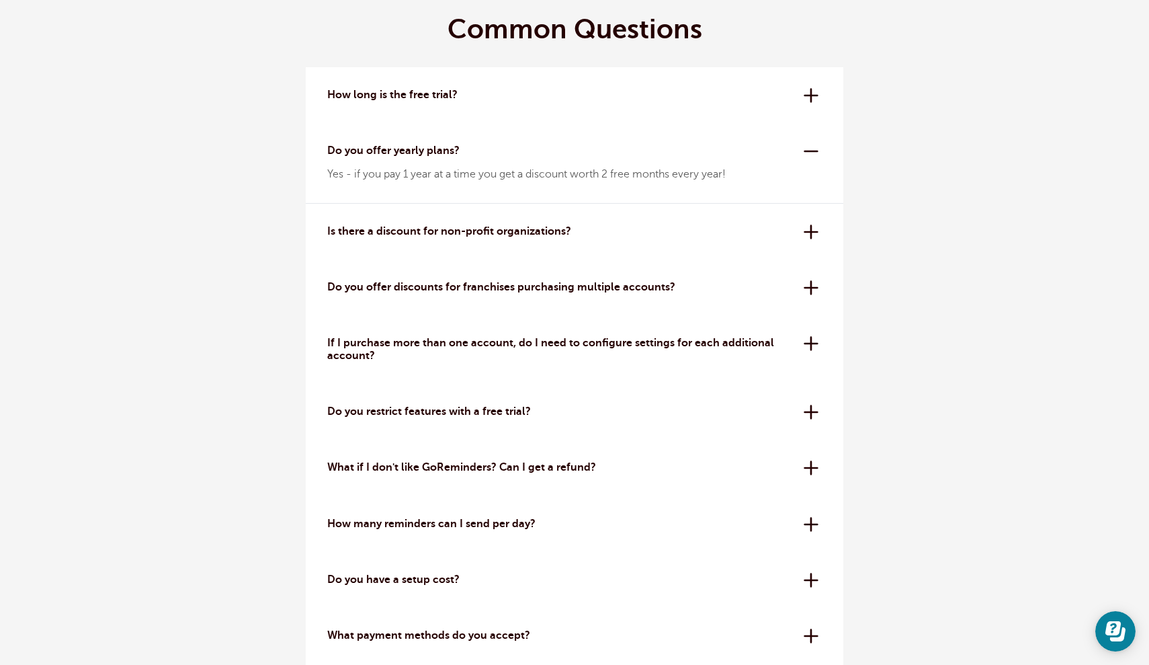
click at [457, 91] on p "How long is the free trial?" at bounding box center [560, 95] width 466 height 13
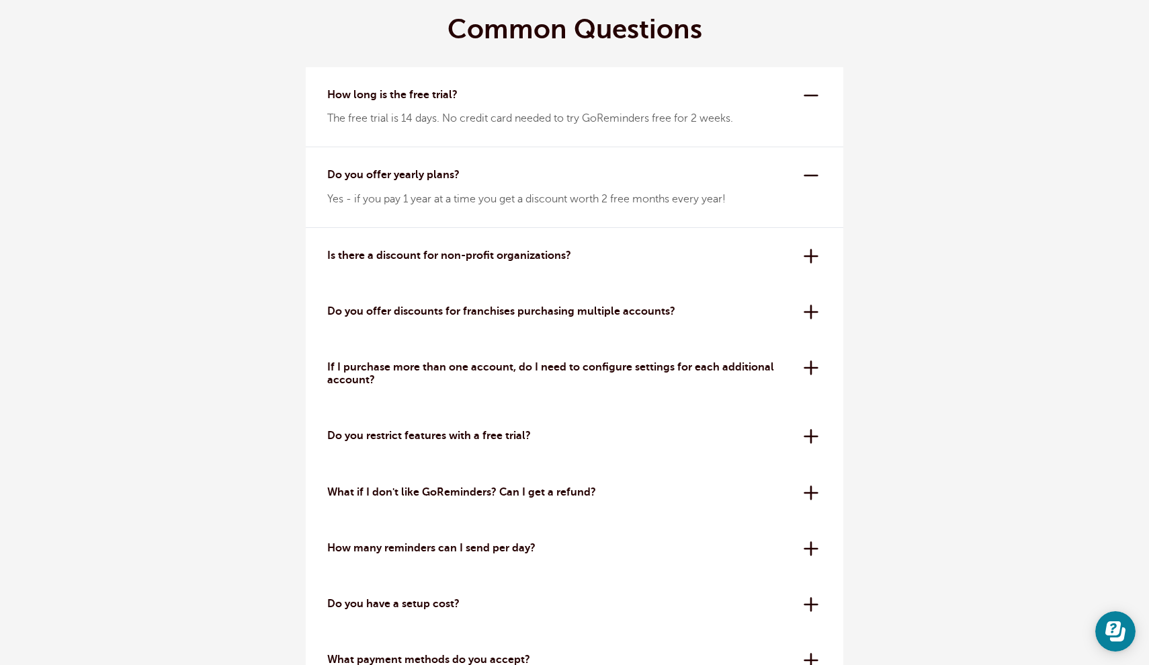
click at [484, 246] on div "Is there a discount for non-profit organizations? Yes, we offer a 20% off disco…" at bounding box center [575, 256] width 538 height 56
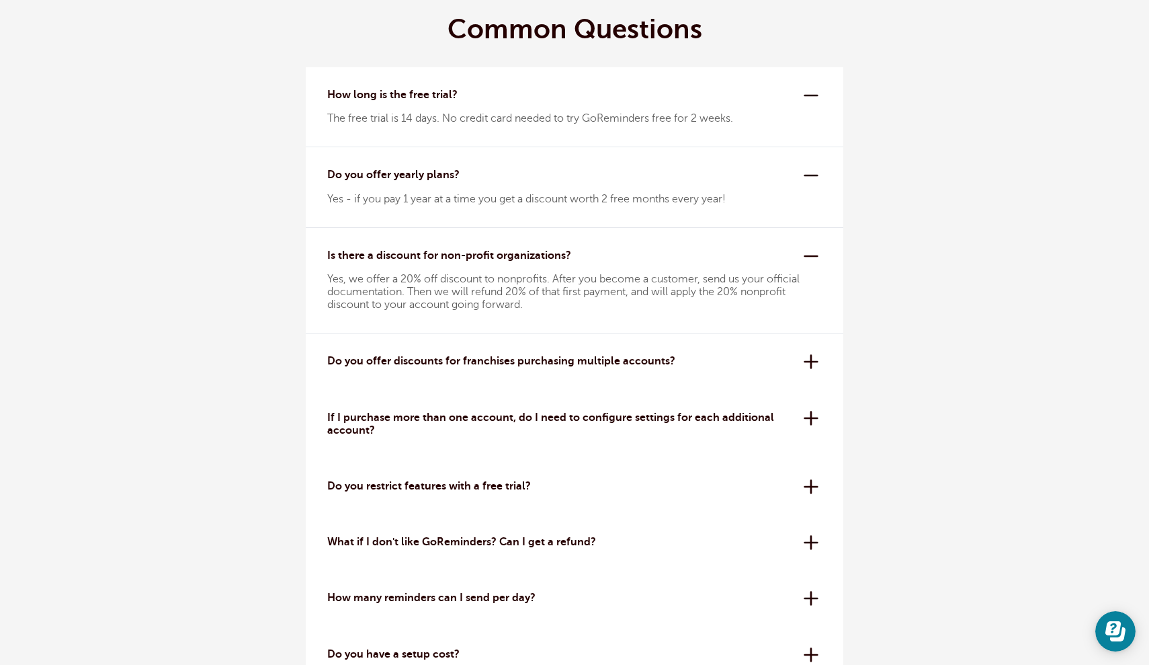
click at [484, 249] on p "Is there a discount for non-profit organizations?" at bounding box center [560, 255] width 466 height 13
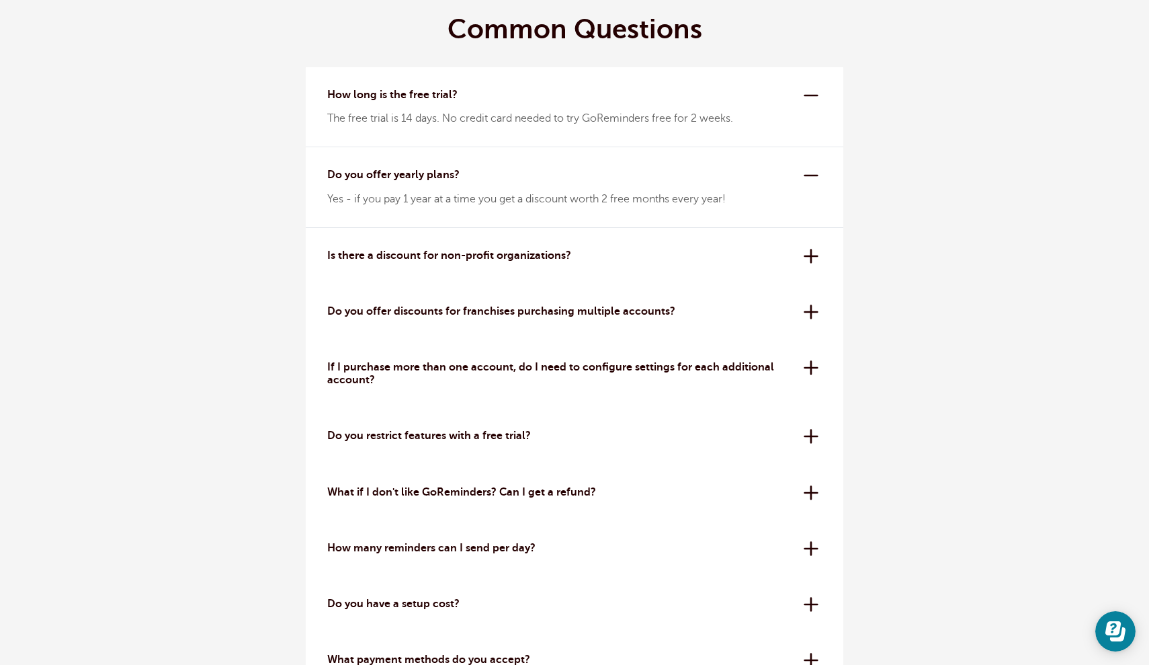
click at [492, 319] on div "Do you offer discounts for franchises purchasing multiple accounts? Yes! We off…" at bounding box center [575, 312] width 538 height 56
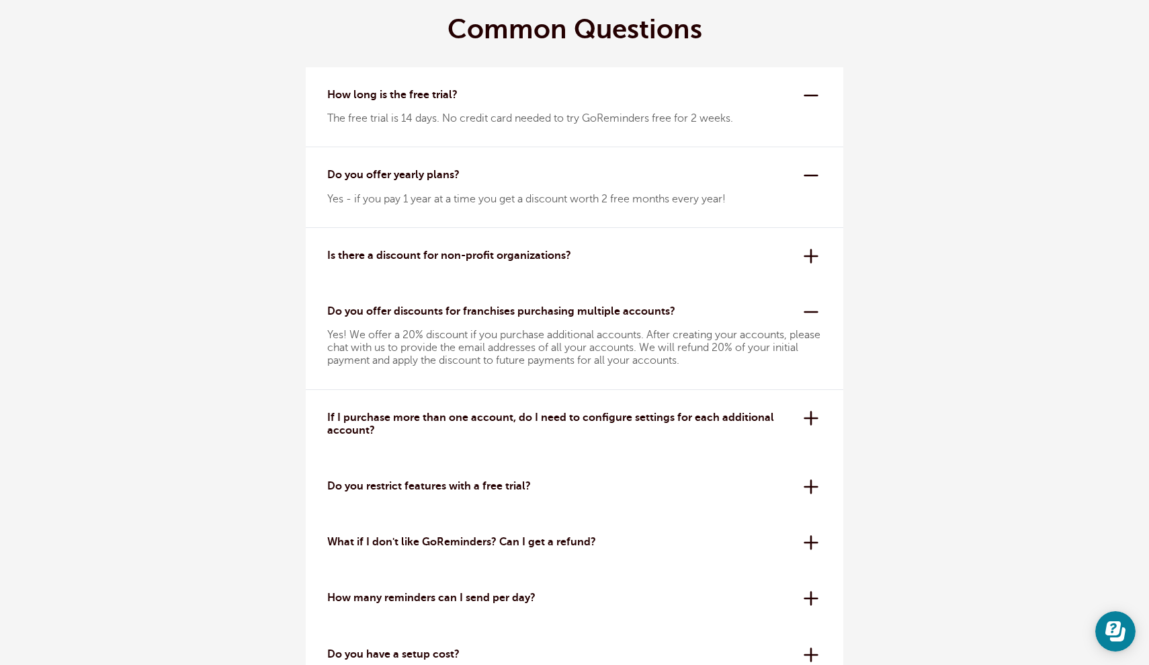
click at [490, 313] on p "Do you offer discounts for franchises purchasing multiple accounts?" at bounding box center [560, 311] width 466 height 13
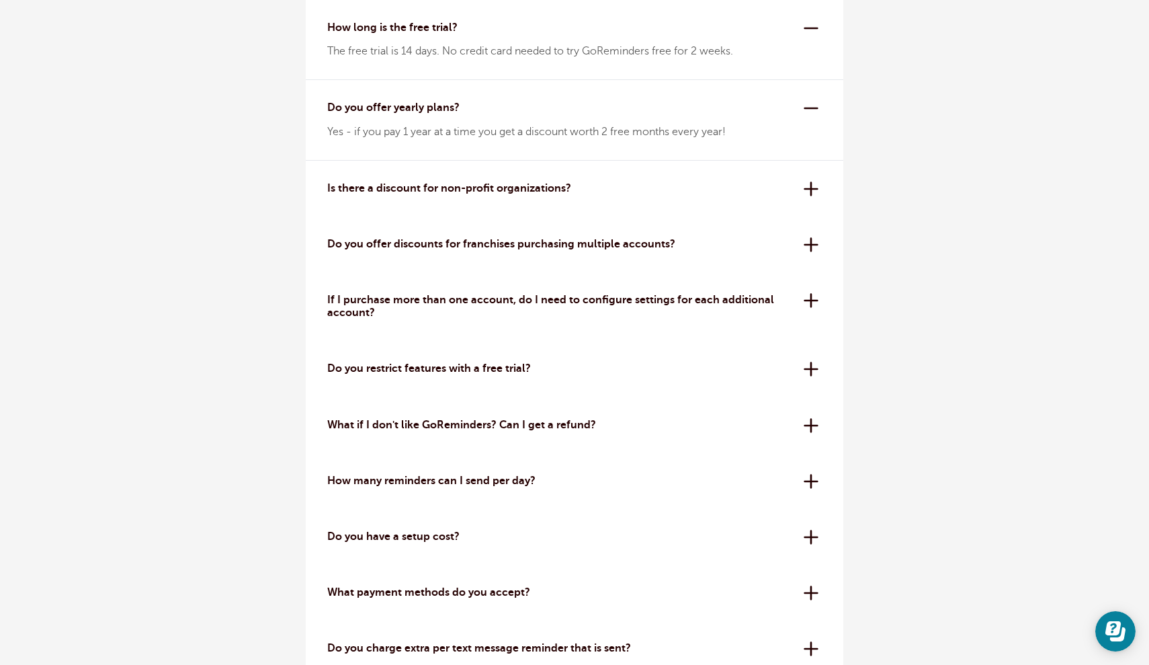
scroll to position [4002, 0]
click at [489, 311] on p "If I purchase more than one account, do I need to configure settings for each a…" at bounding box center [560, 305] width 466 height 26
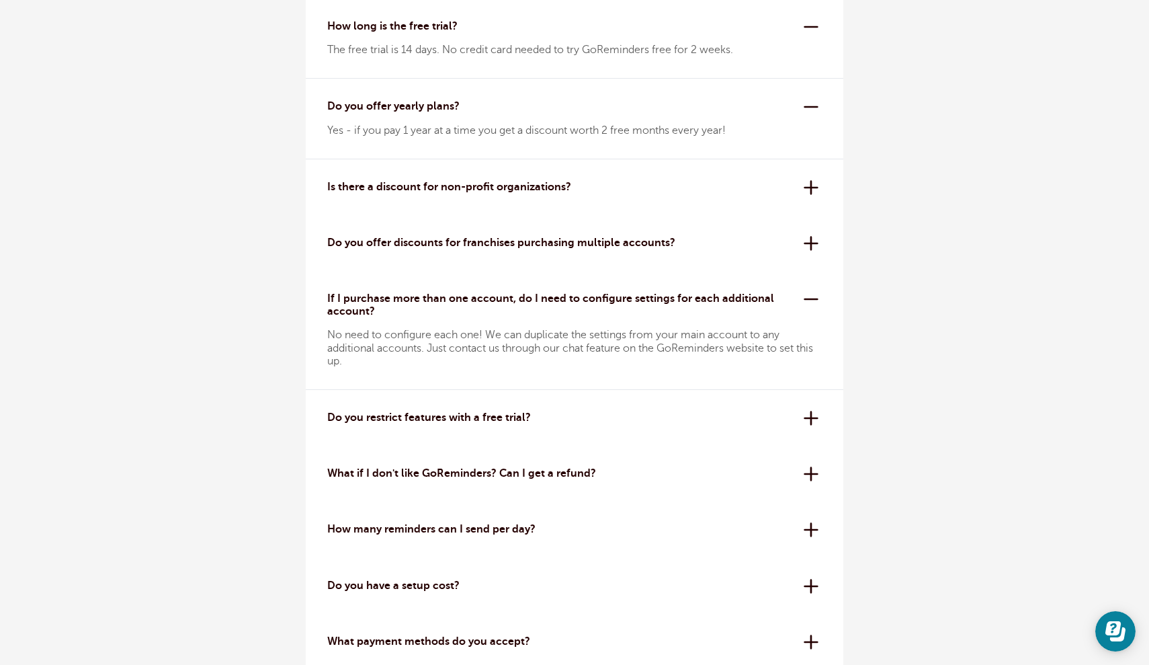
click at [489, 311] on p "If I purchase more than one account, do I need to configure settings for each a…" at bounding box center [560, 305] width 466 height 26
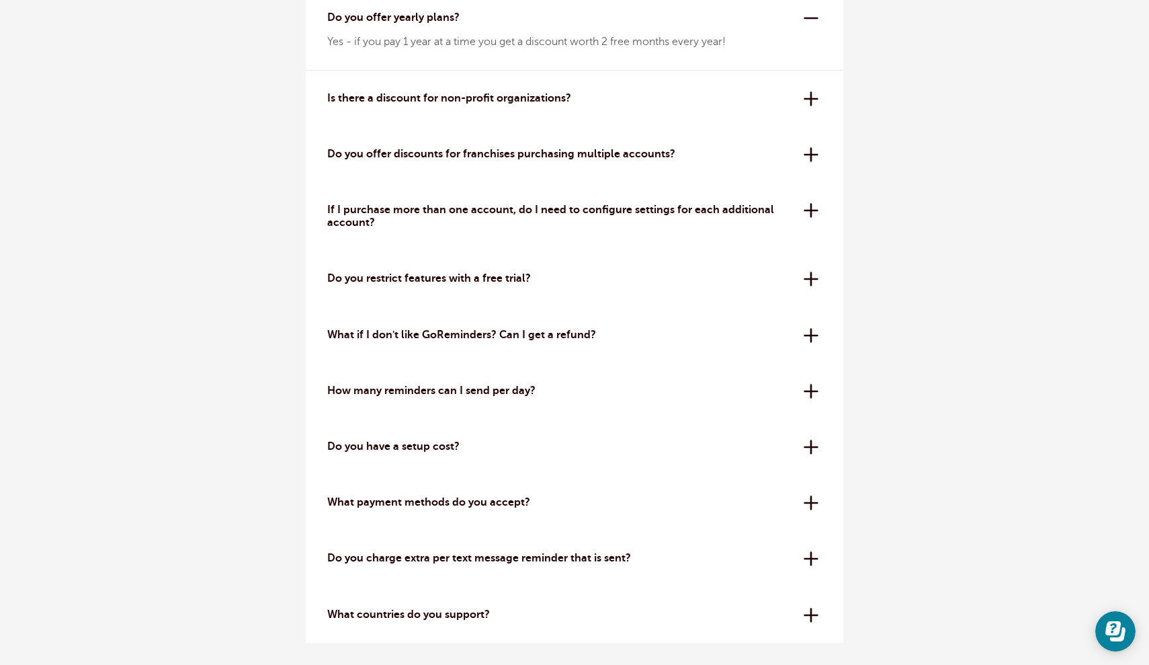
scroll to position [4089, 0]
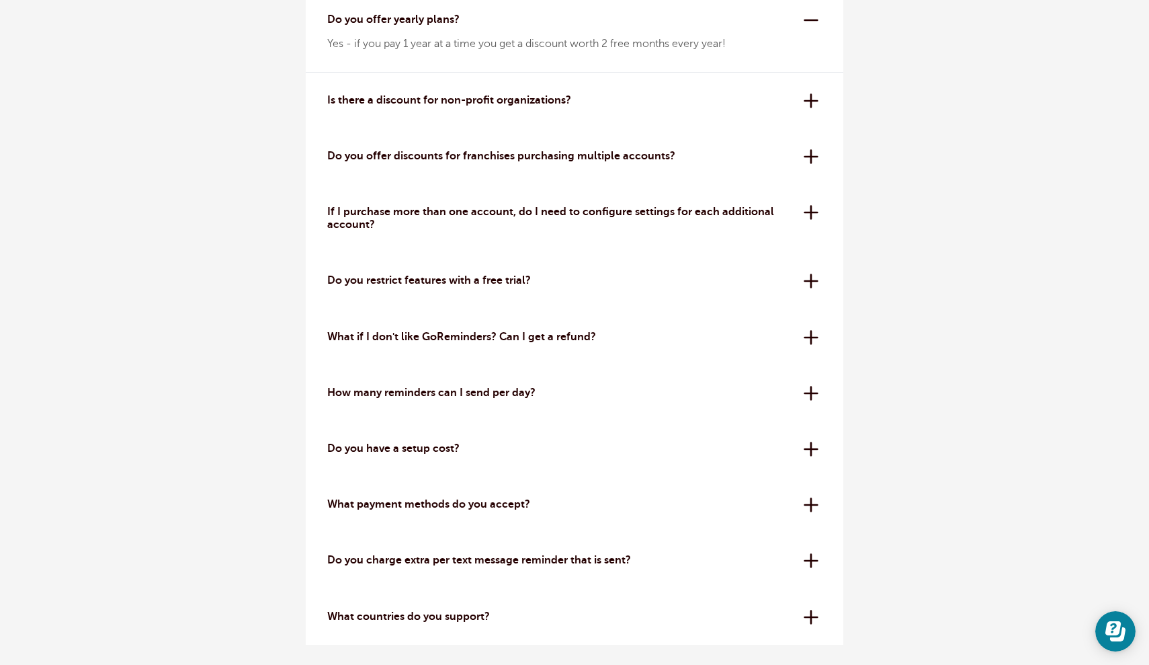
click at [495, 286] on div "Do you restrict features with a free trial? No! While trials are more limited t…" at bounding box center [575, 281] width 538 height 56
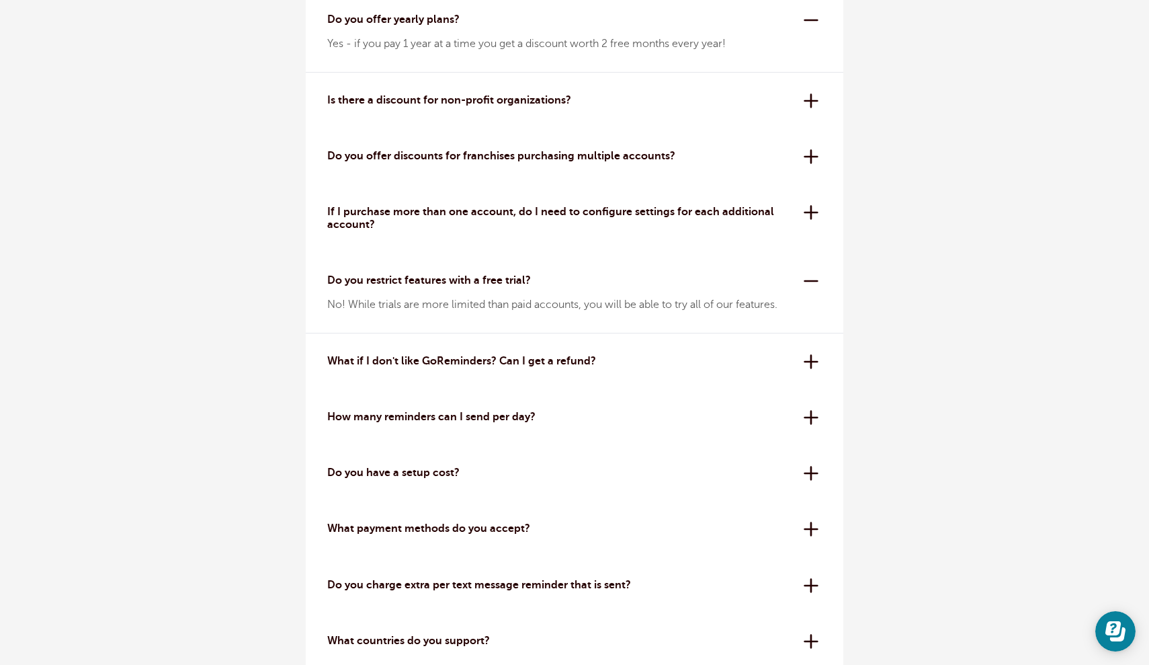
click at [495, 283] on p "Do you restrict features with a free trial?" at bounding box center [560, 280] width 466 height 13
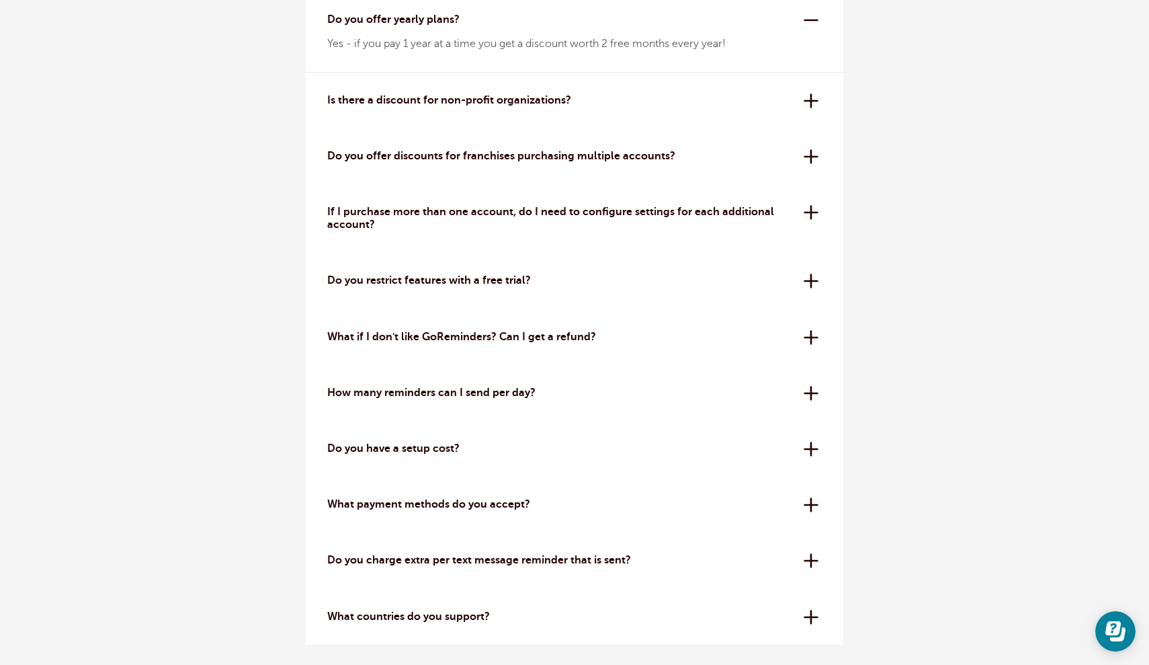
click at [482, 331] on p "What if I don't like GoReminders? Can I get a refund?" at bounding box center [560, 337] width 466 height 13
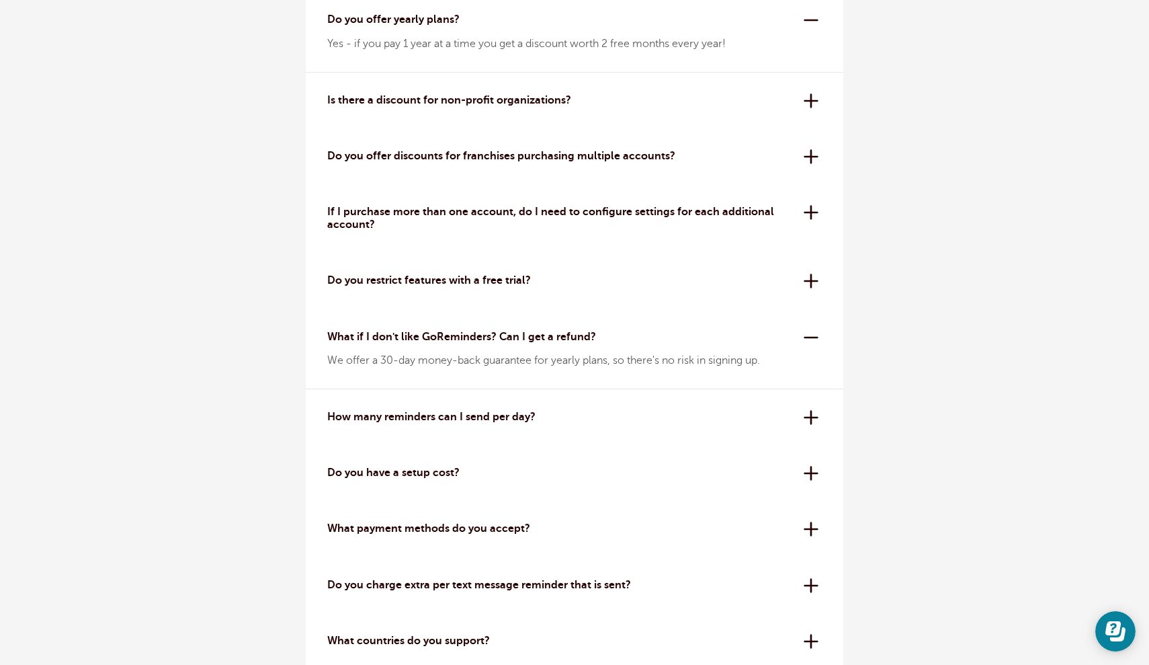
click at [482, 331] on p "What if I don't like GoReminders? Can I get a refund?" at bounding box center [560, 337] width 466 height 13
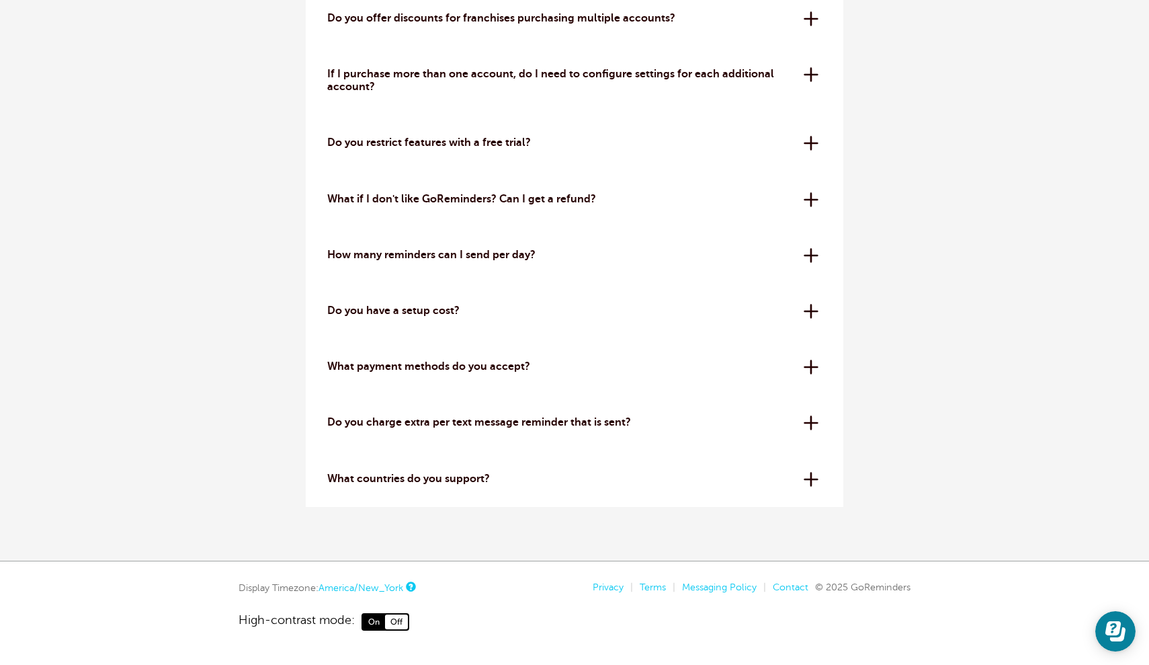
scroll to position [4231, 0]
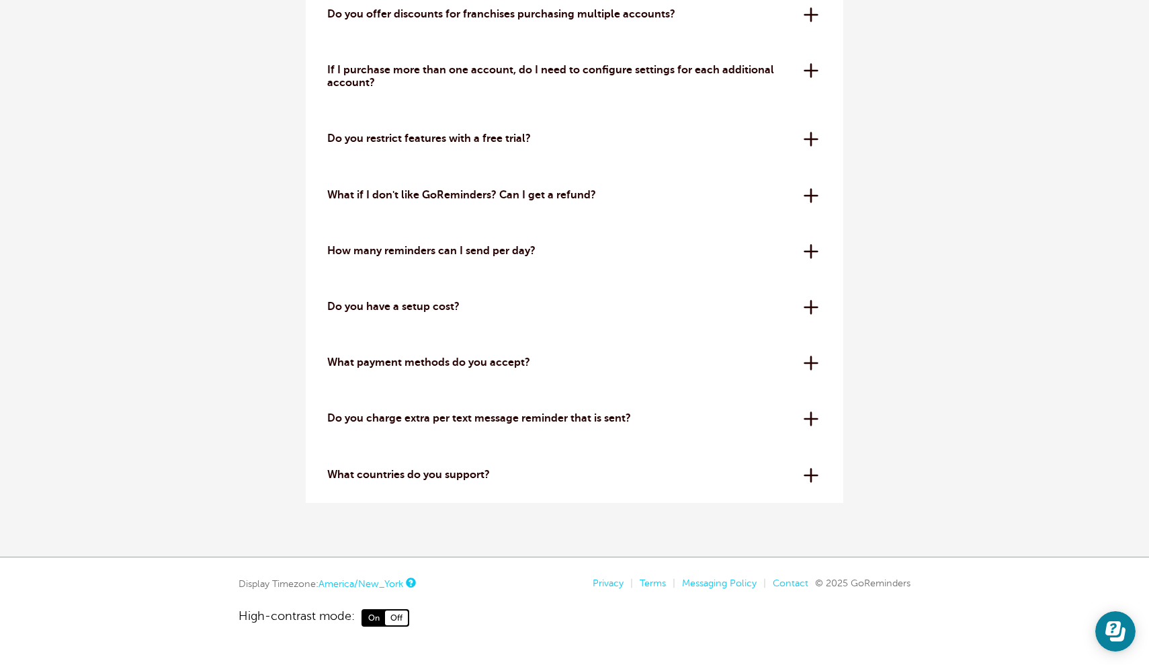
click at [460, 302] on p "Do you have a setup cost?" at bounding box center [560, 306] width 466 height 13
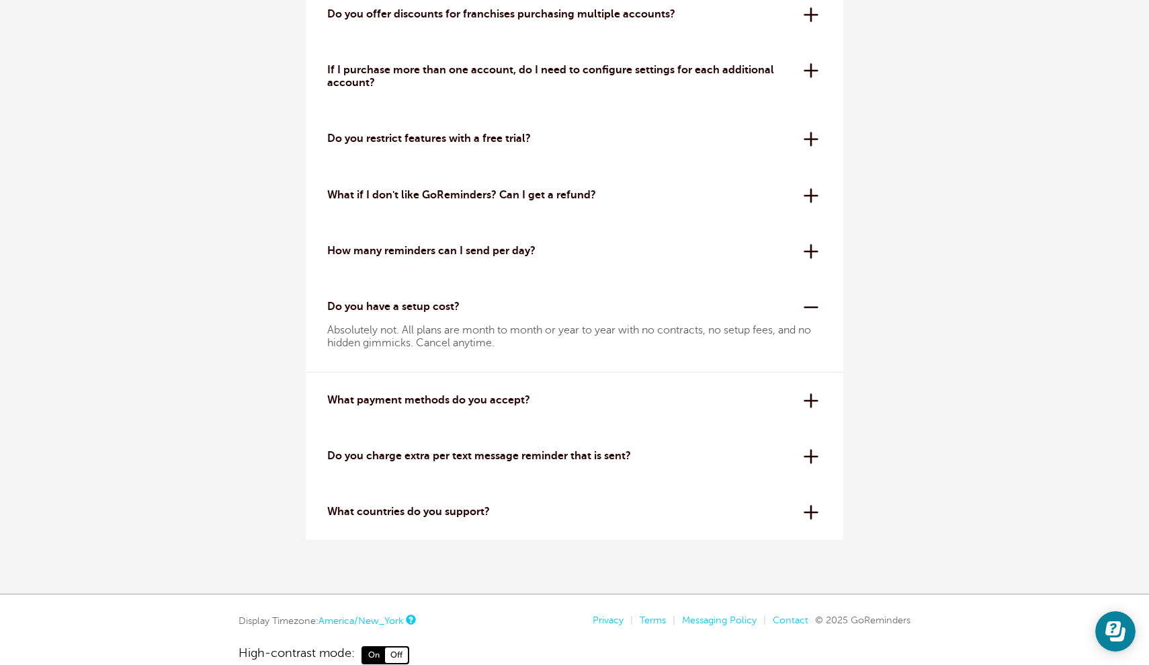
click at [460, 302] on p "Do you have a setup cost?" at bounding box center [560, 306] width 466 height 13
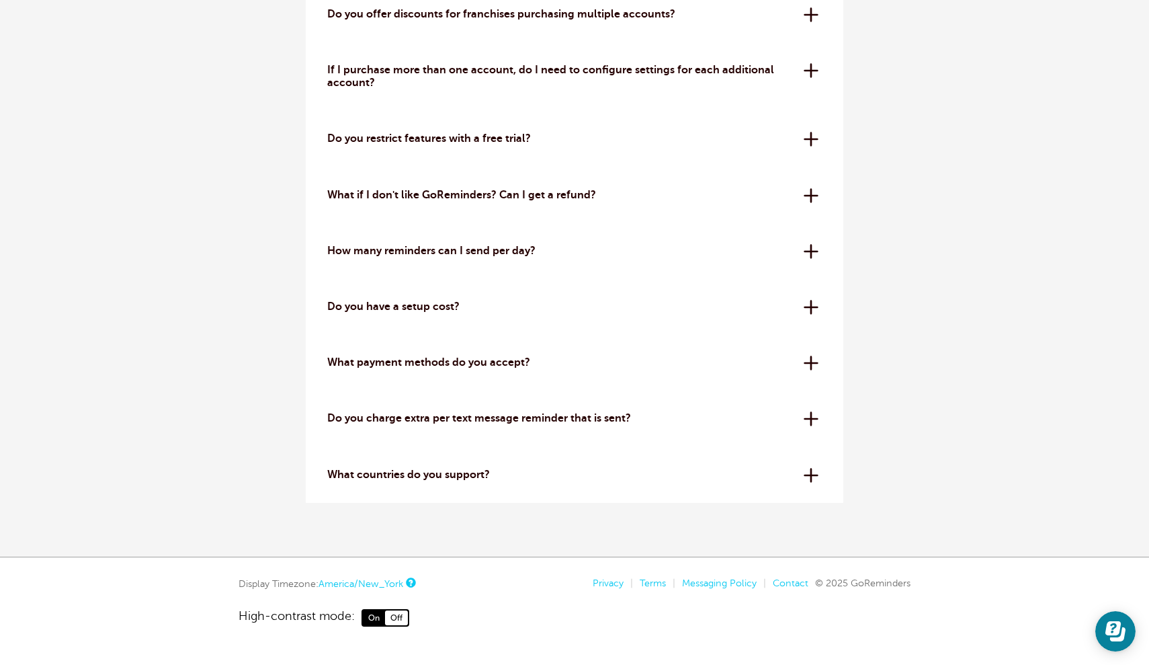
click at [468, 365] on p "What payment methods do you accept?" at bounding box center [560, 362] width 466 height 13
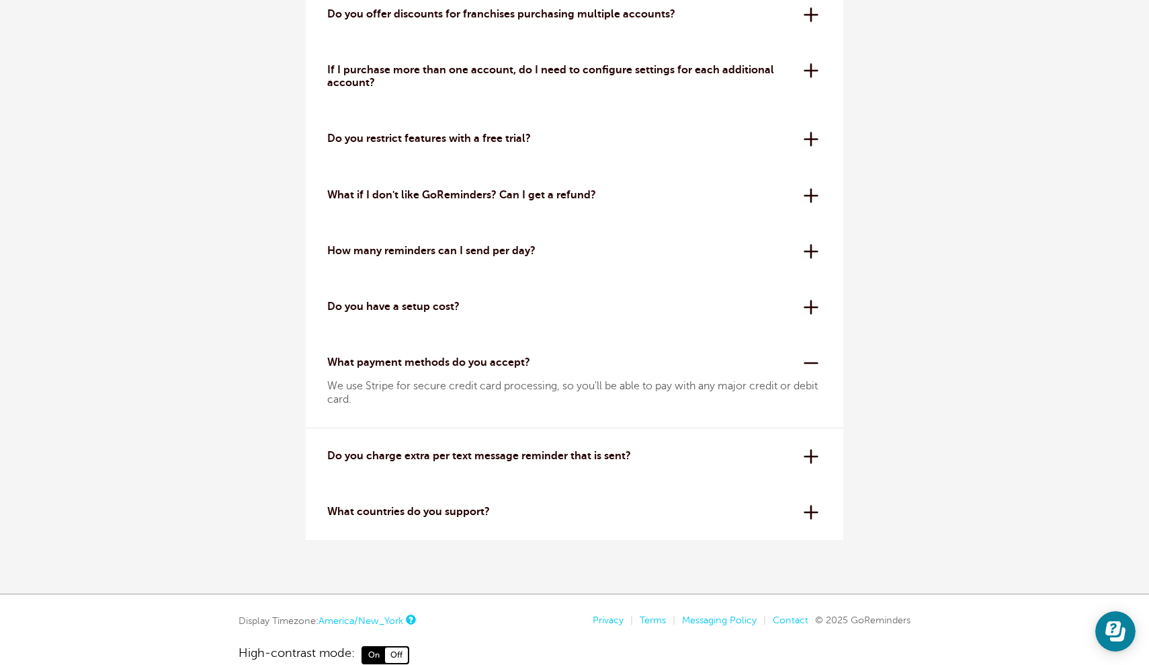
click at [468, 365] on p "What payment methods do you accept?" at bounding box center [560, 362] width 466 height 13
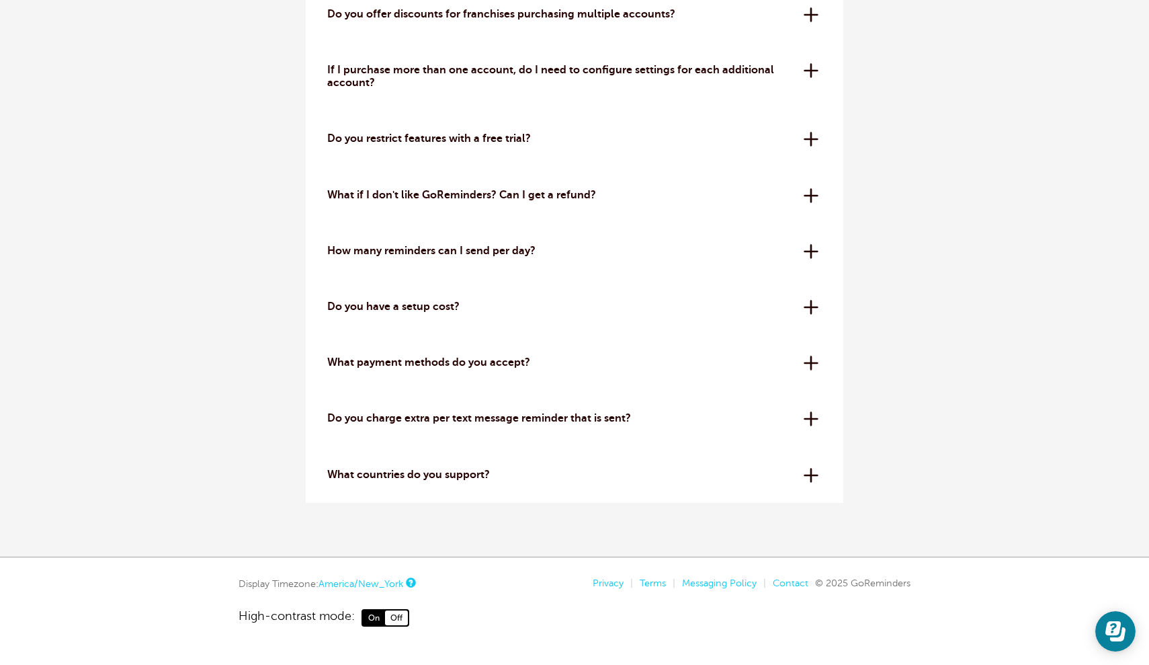
click at [476, 415] on p "Do you charge extra per text message reminder that is sent?" at bounding box center [560, 418] width 466 height 13
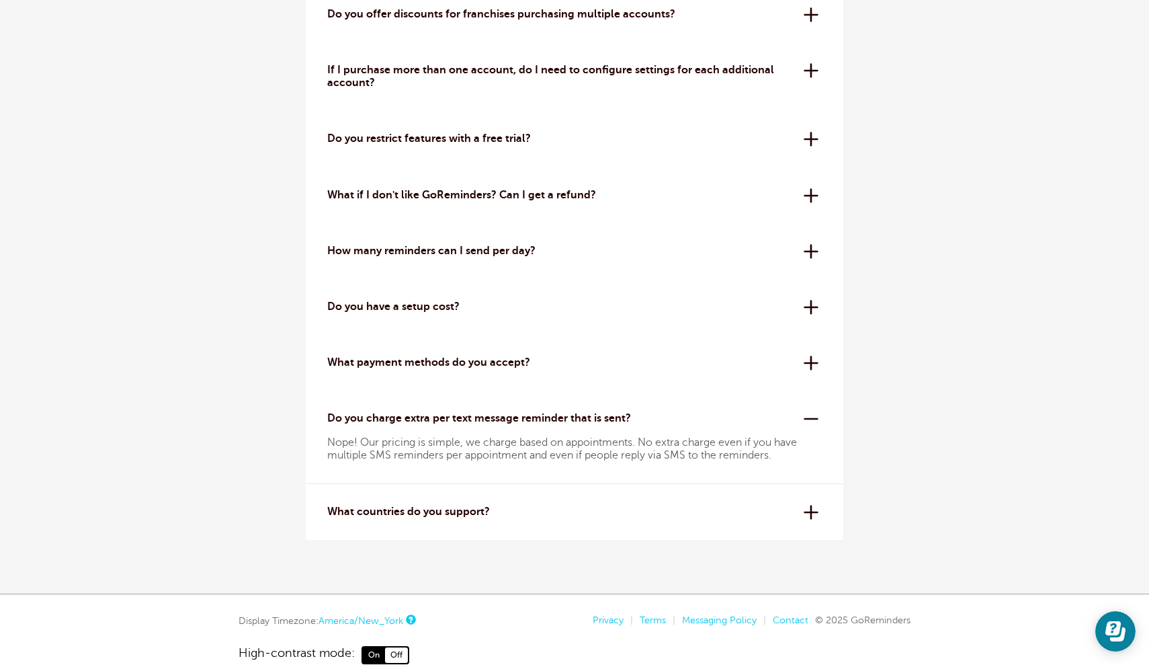
click at [476, 415] on p "Do you charge extra per text message reminder that is sent?" at bounding box center [560, 418] width 466 height 13
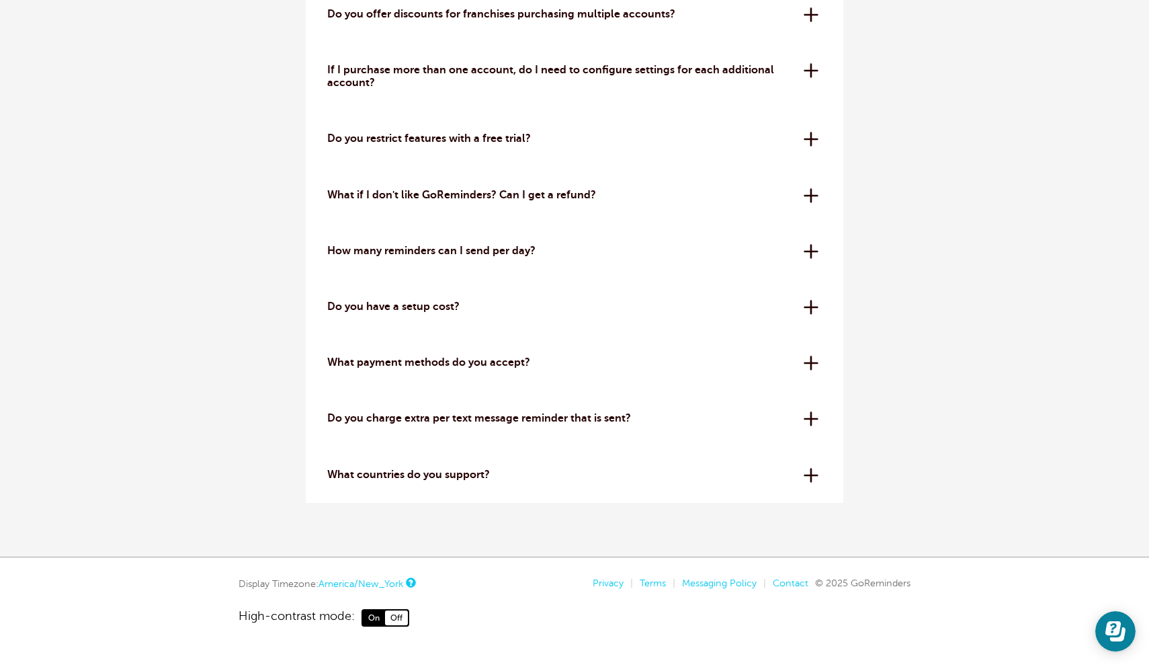
click at [476, 464] on div "What countries do you support? The United States, Canada, UK, Australia, Hong K…" at bounding box center [575, 475] width 538 height 56
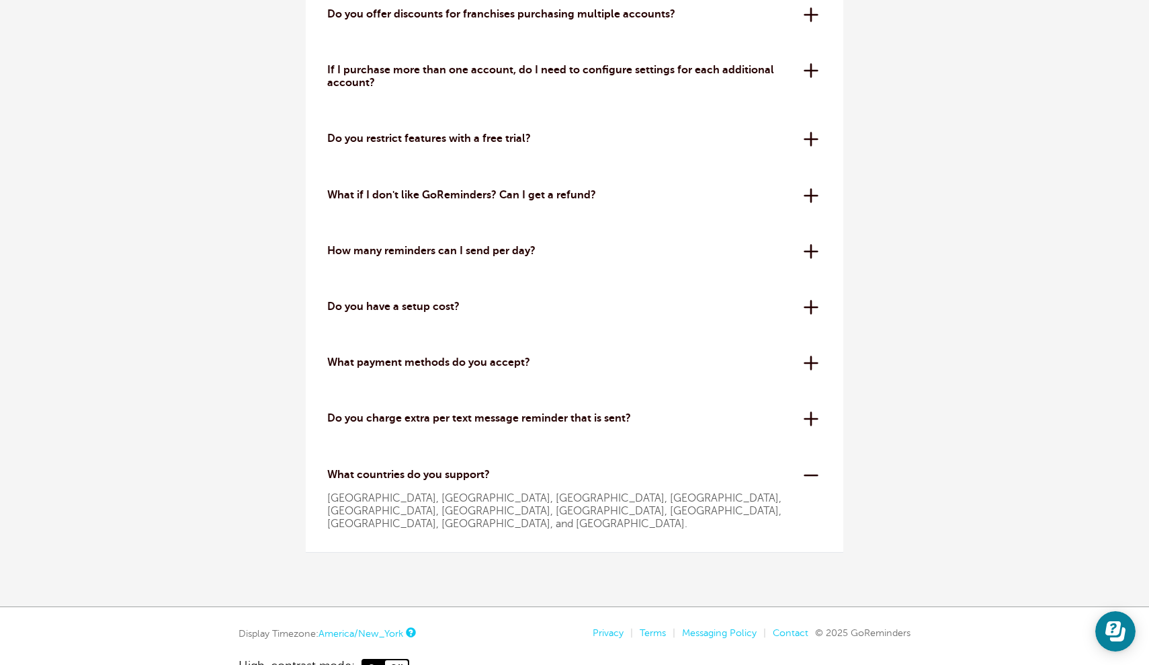
click at [476, 464] on div "What countries do you support? The United States, Canada, UK, Australia, Hong K…" at bounding box center [575, 500] width 538 height 106
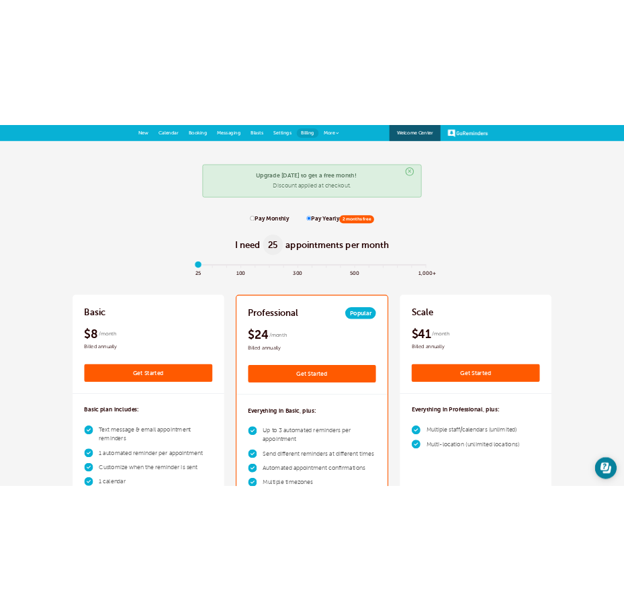
scroll to position [0, 0]
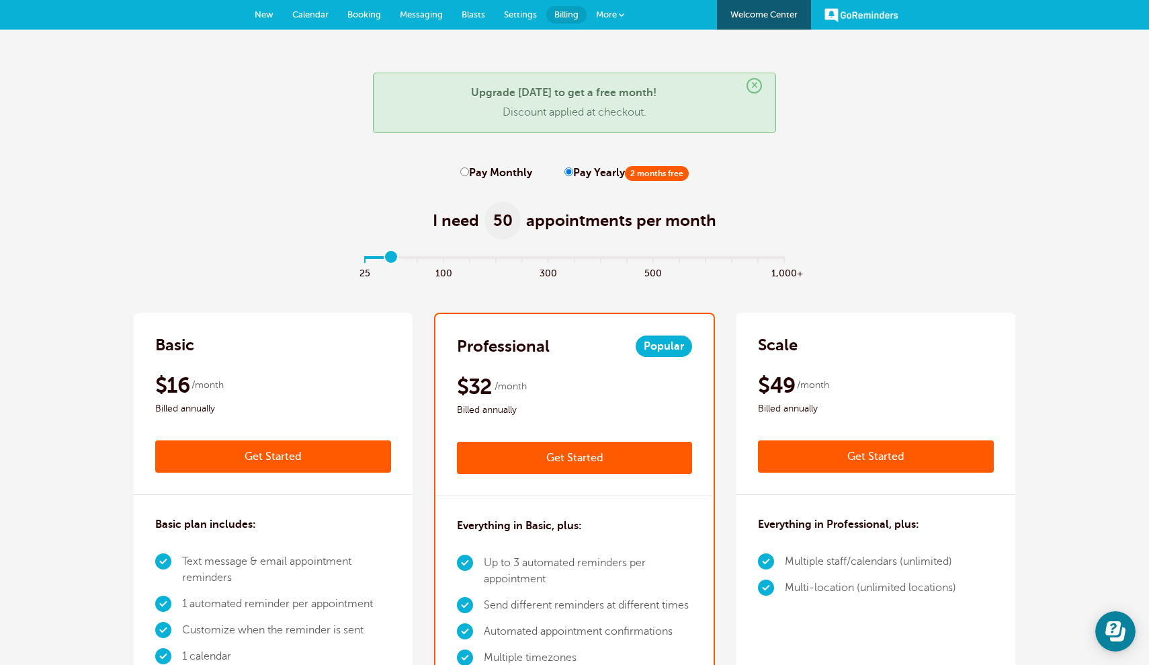
type input "0"
drag, startPoint x: 372, startPoint y: 259, endPoint x: 372, endPoint y: 218, distance: 40.3
click at [468, 170] on label "Pay Monthly" at bounding box center [496, 173] width 72 height 13
click at [468, 170] on input "Pay Monthly" at bounding box center [464, 171] width 9 height 9
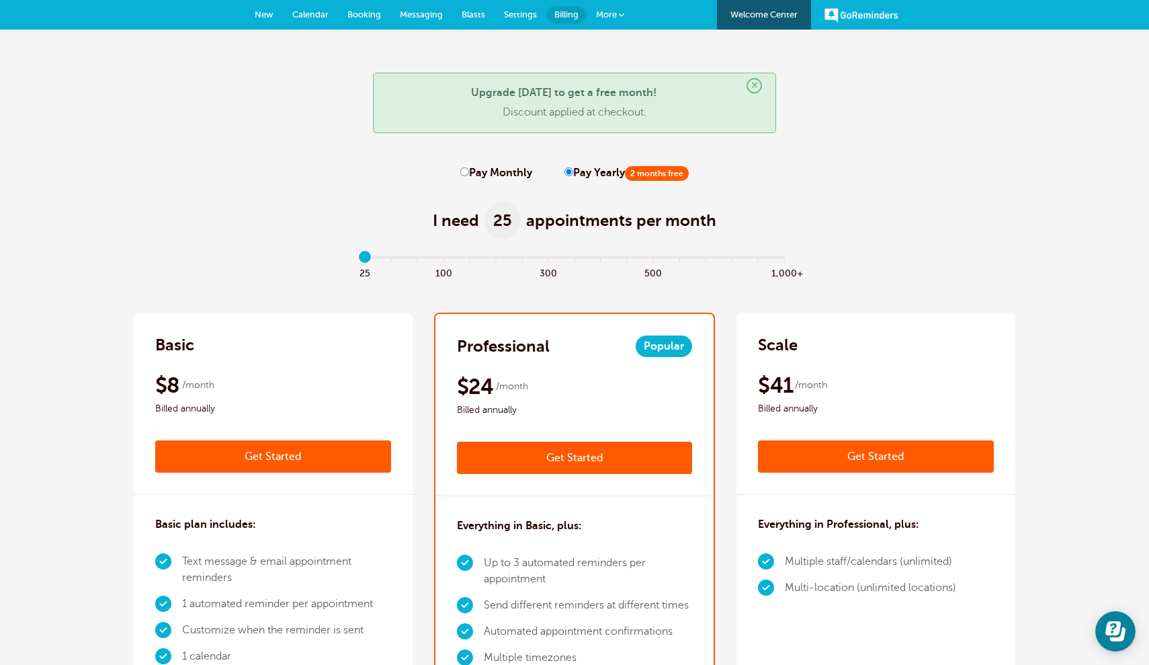
radio input "true"
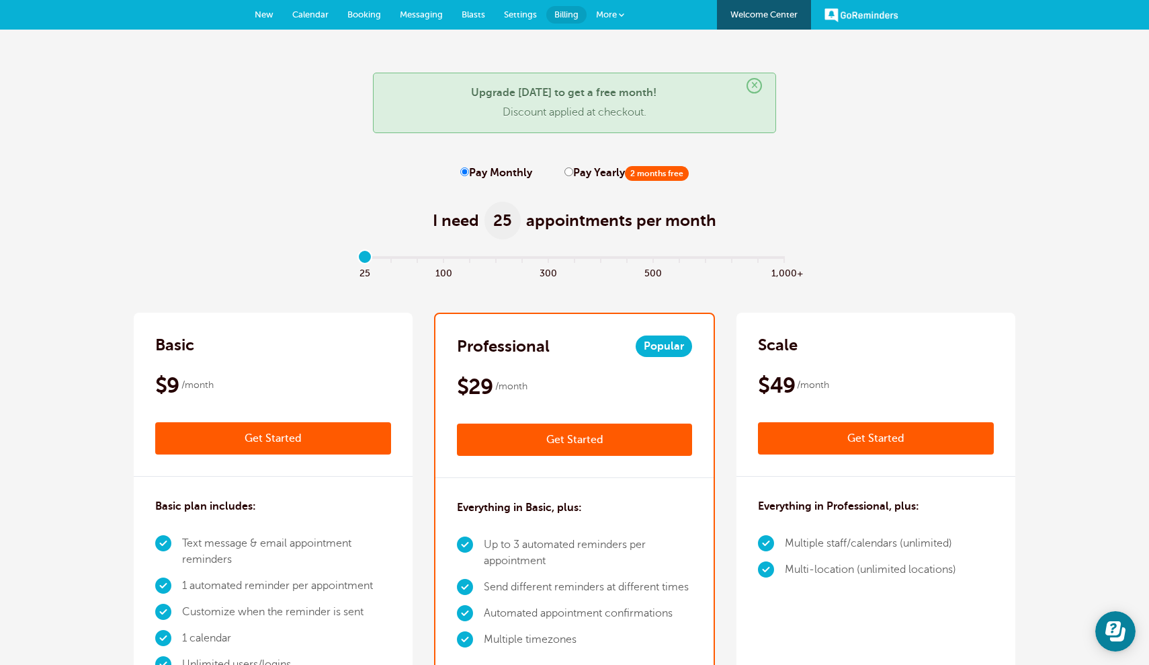
click at [566, 173] on input "Pay Yearly 2 months free" at bounding box center [568, 171] width 9 height 9
radio input "true"
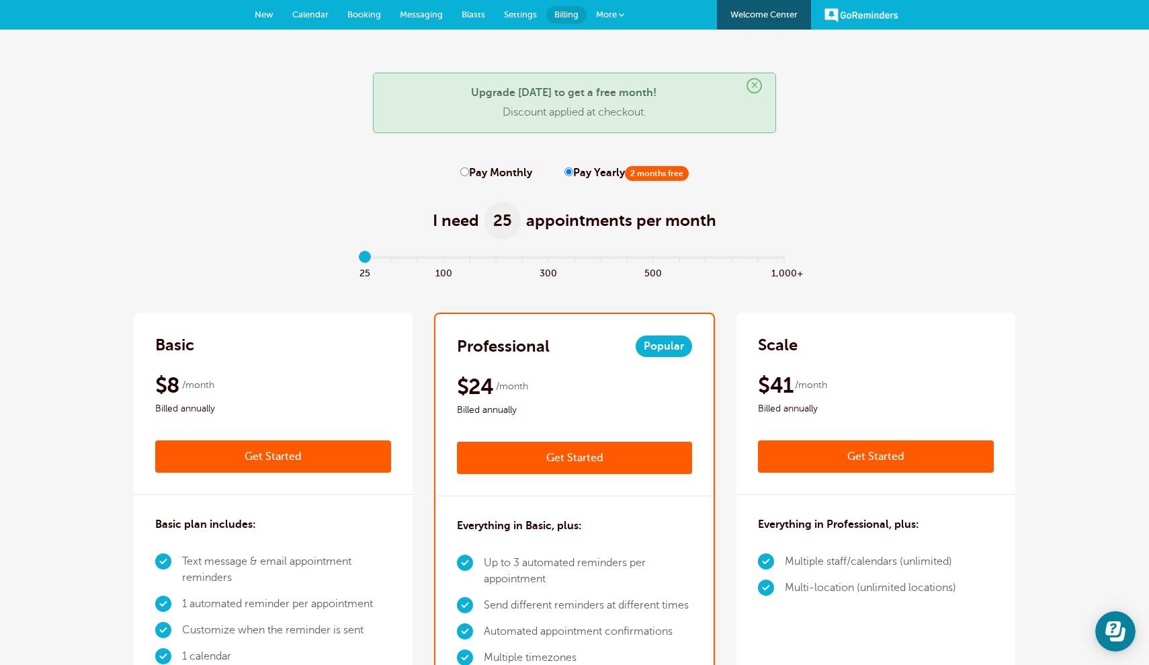
click at [465, 173] on input "Pay Monthly" at bounding box center [464, 171] width 9 height 9
radio input "true"
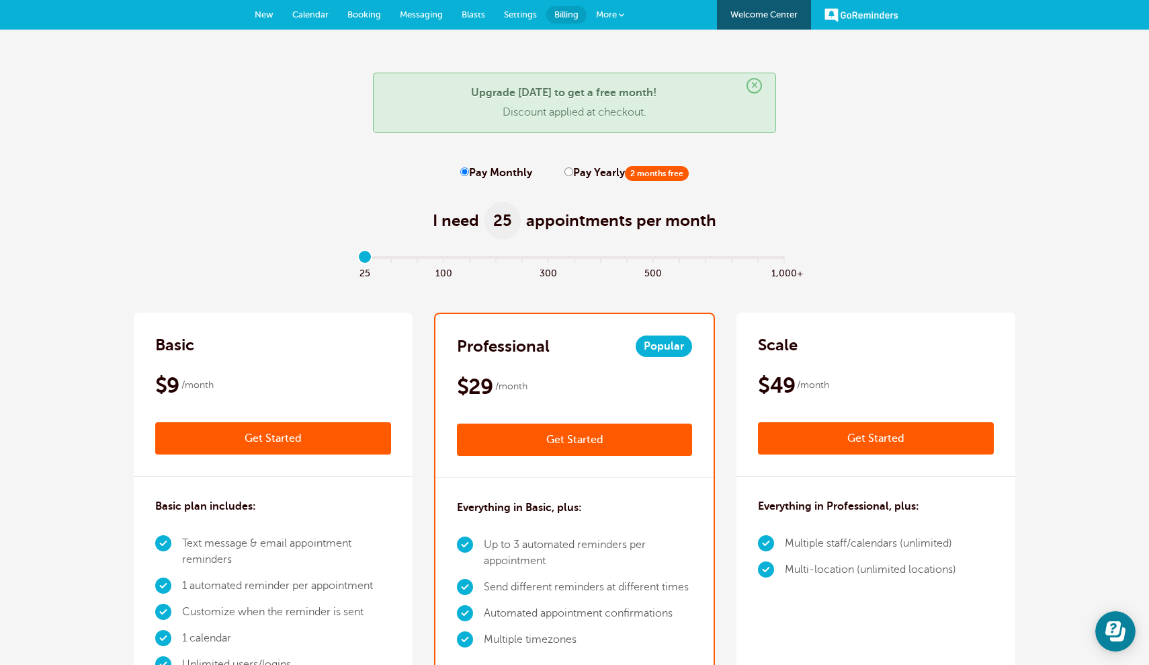
click at [565, 173] on input "Pay Yearly 2 months free" at bounding box center [568, 171] width 9 height 9
radio input "true"
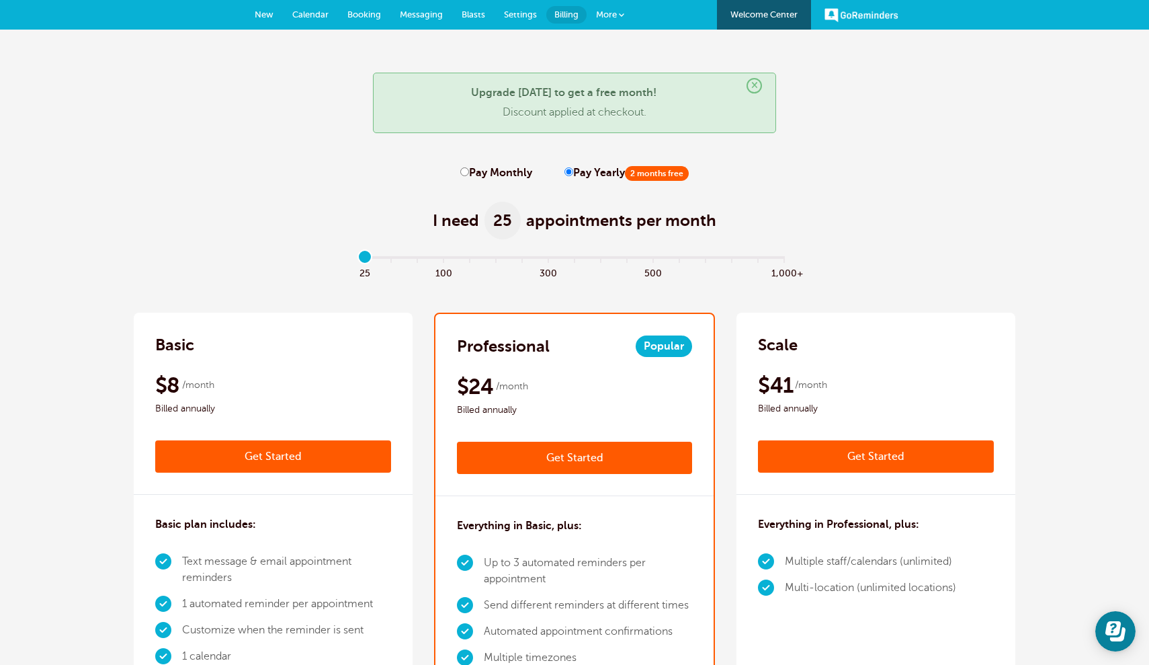
click at [616, 21] on link "More" at bounding box center [610, 15] width 47 height 30
